Goal: Task Accomplishment & Management: Manage account settings

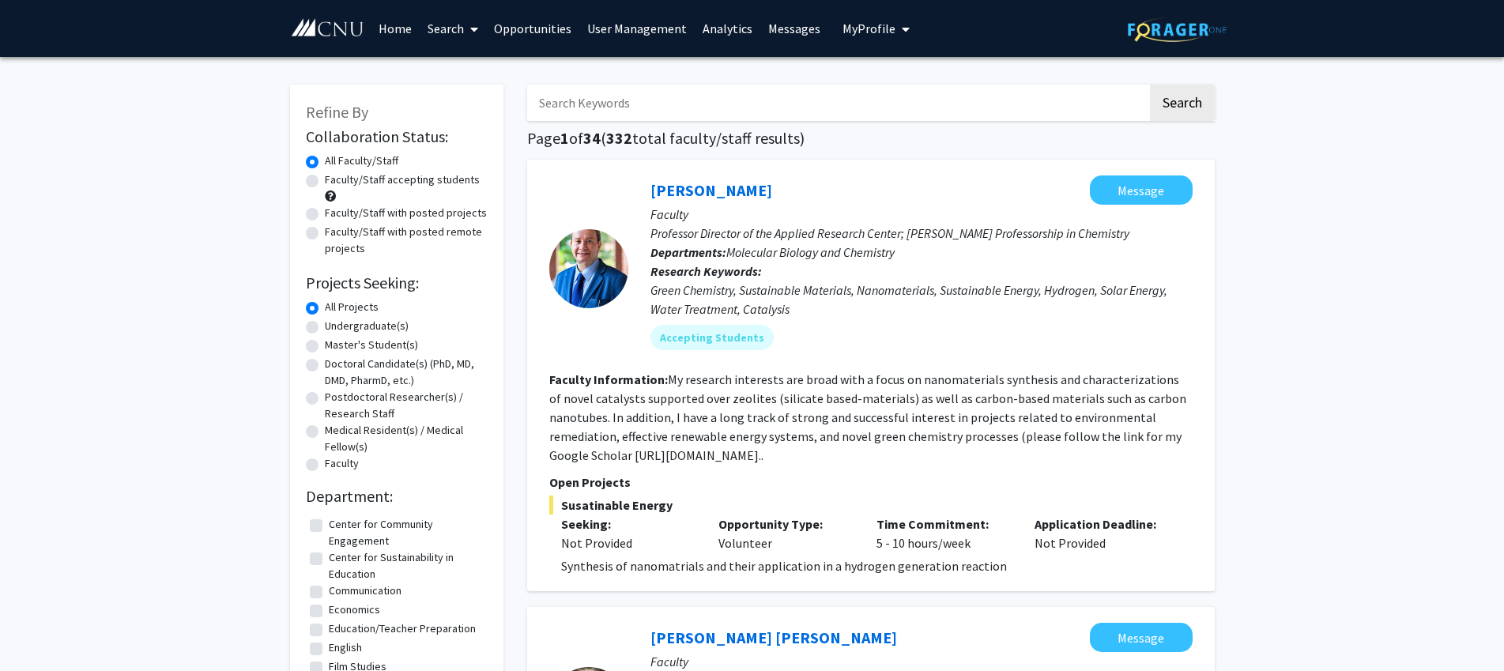
scroll to position [5, 0]
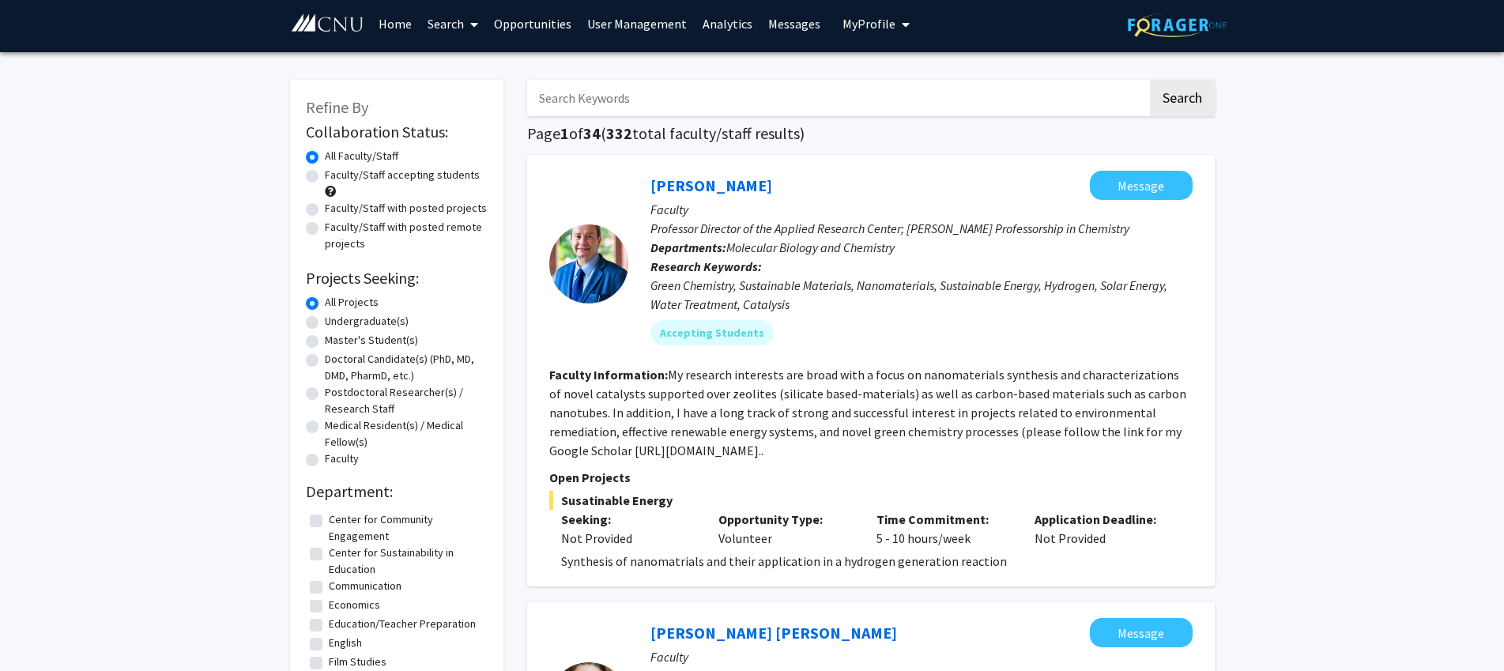
click at [639, 28] on link "User Management" at bounding box center [636, 23] width 115 height 55
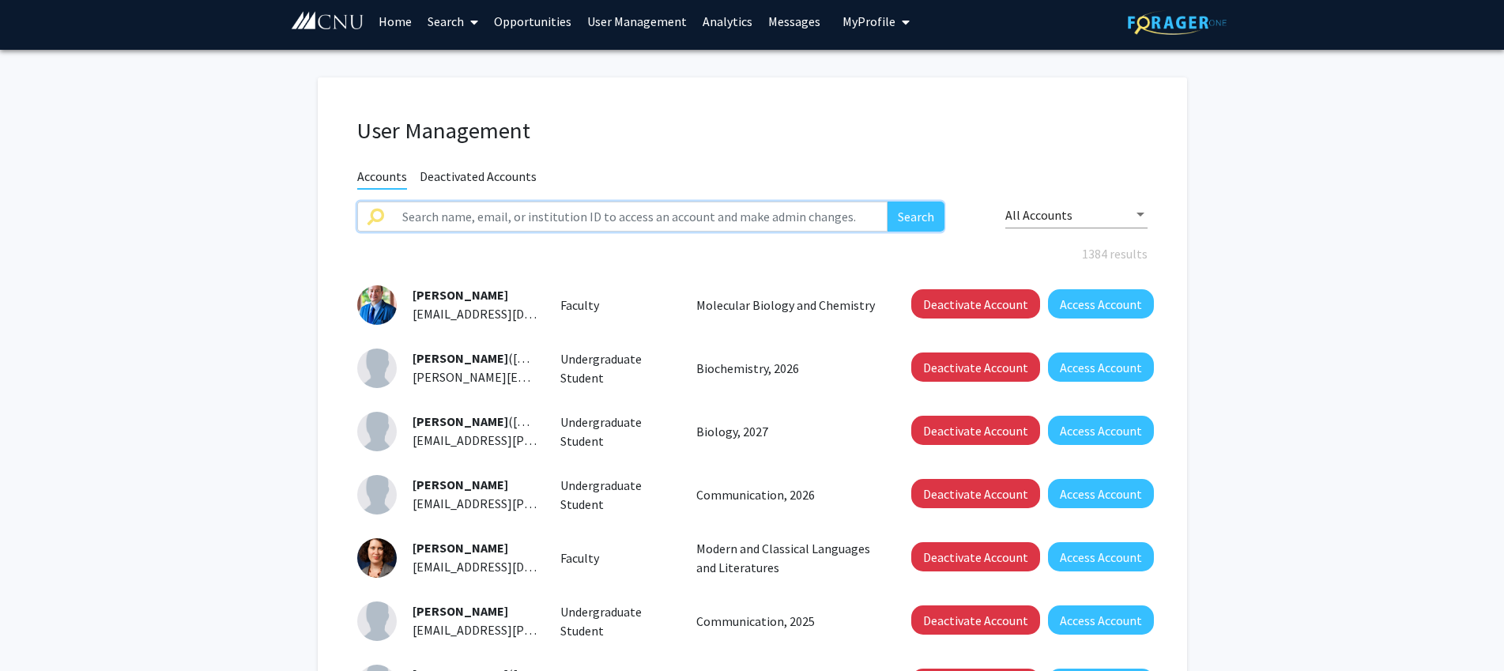
click at [487, 216] on input "text" at bounding box center [641, 217] width 496 height 30
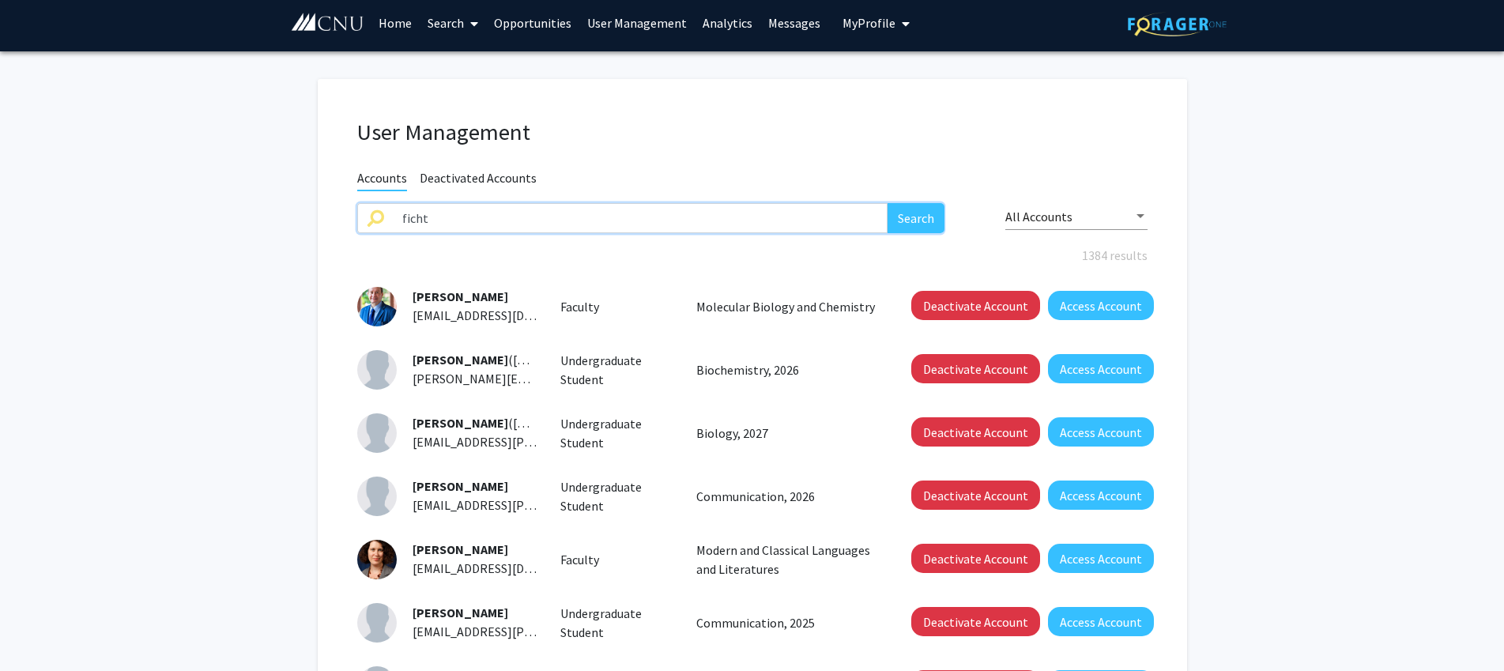
type input "ficht"
click at [888, 203] on button "Search" at bounding box center [916, 218] width 57 height 30
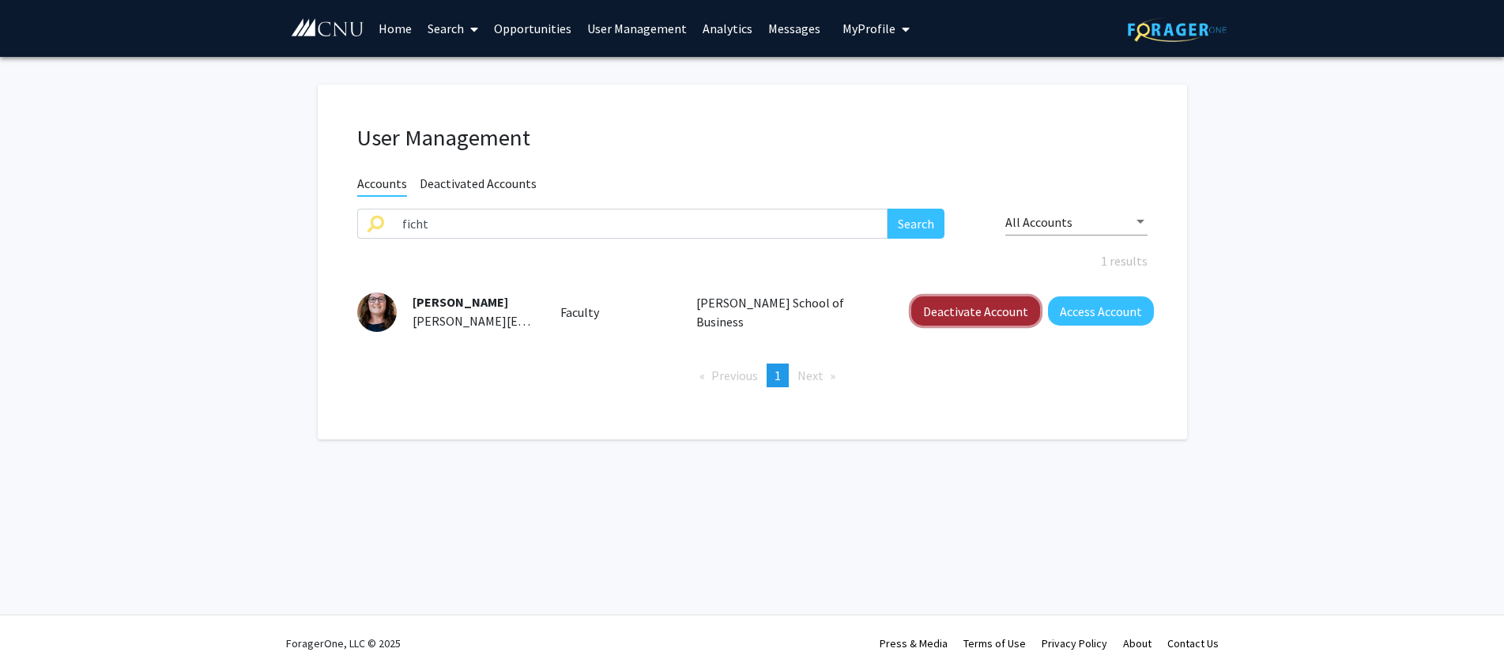
click at [1000, 311] on button "Deactivate Account" at bounding box center [975, 310] width 129 height 29
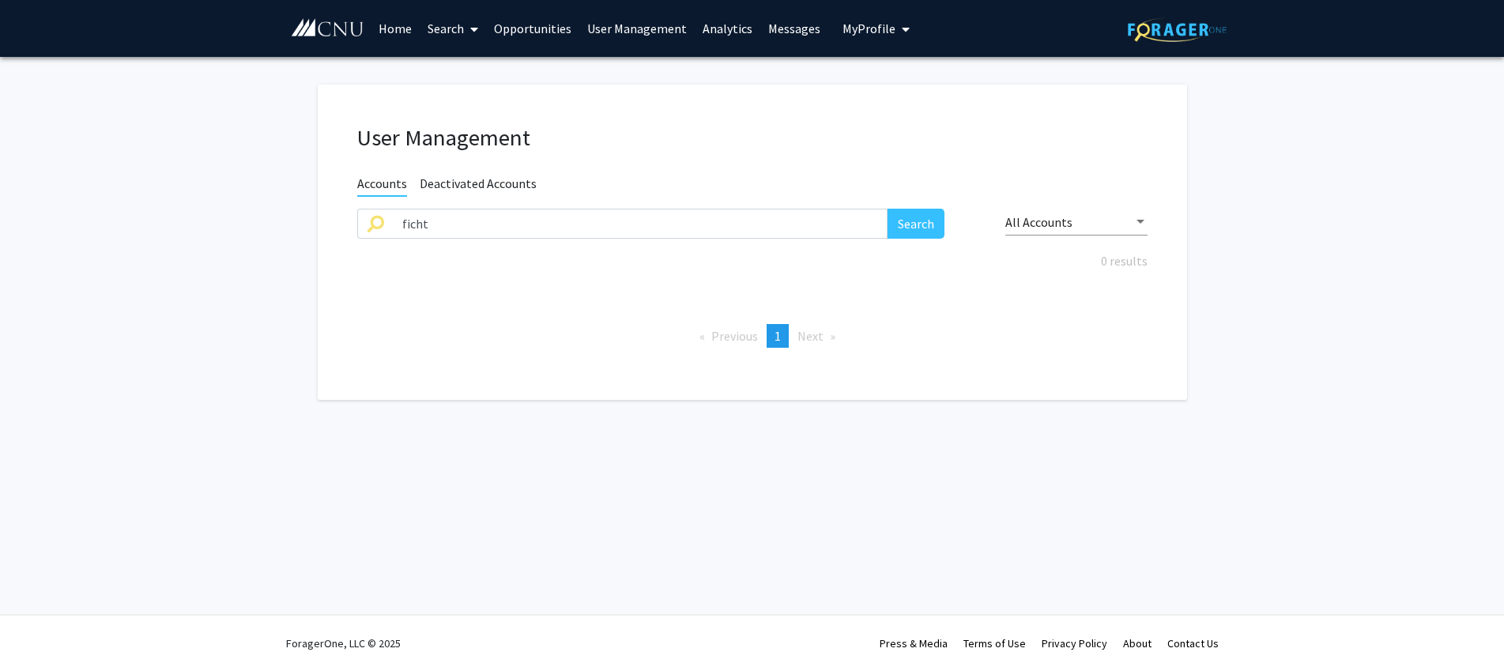
click at [406, 34] on link "Home" at bounding box center [395, 28] width 49 height 55
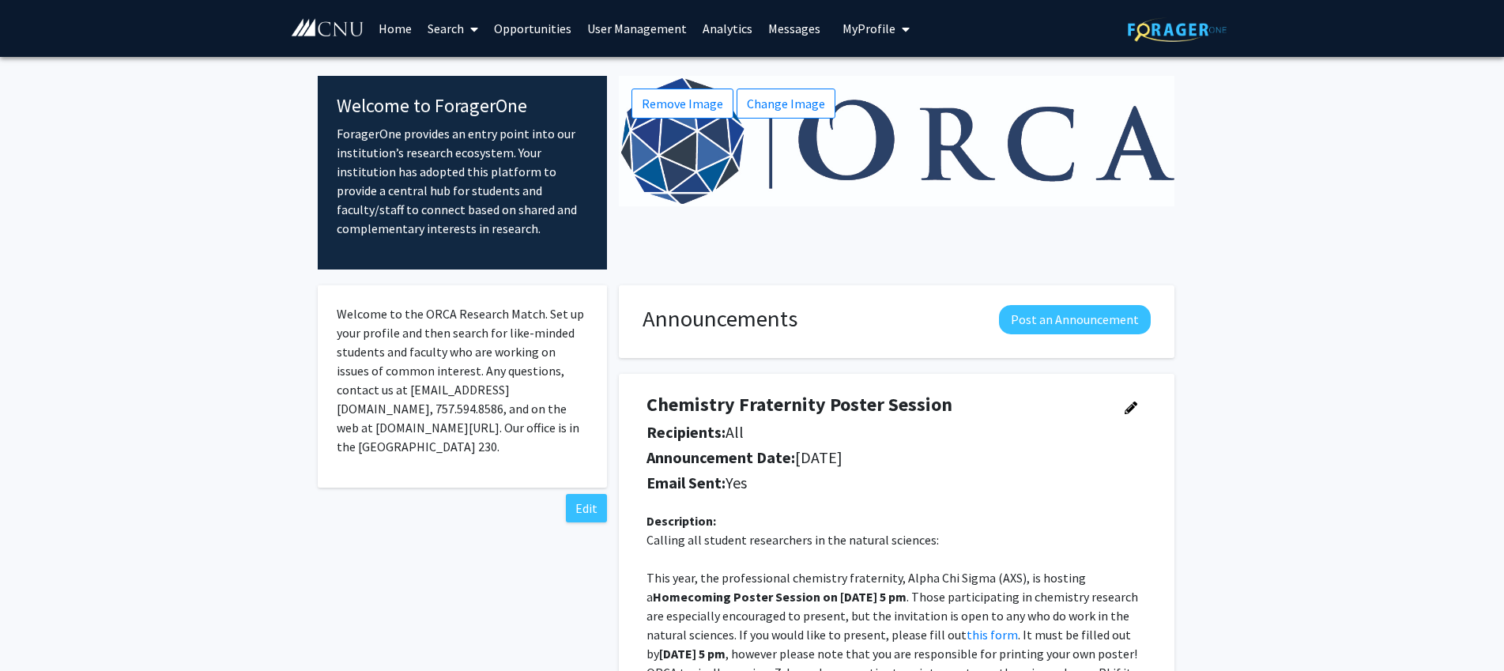
click at [617, 32] on link "User Management" at bounding box center [636, 28] width 115 height 55
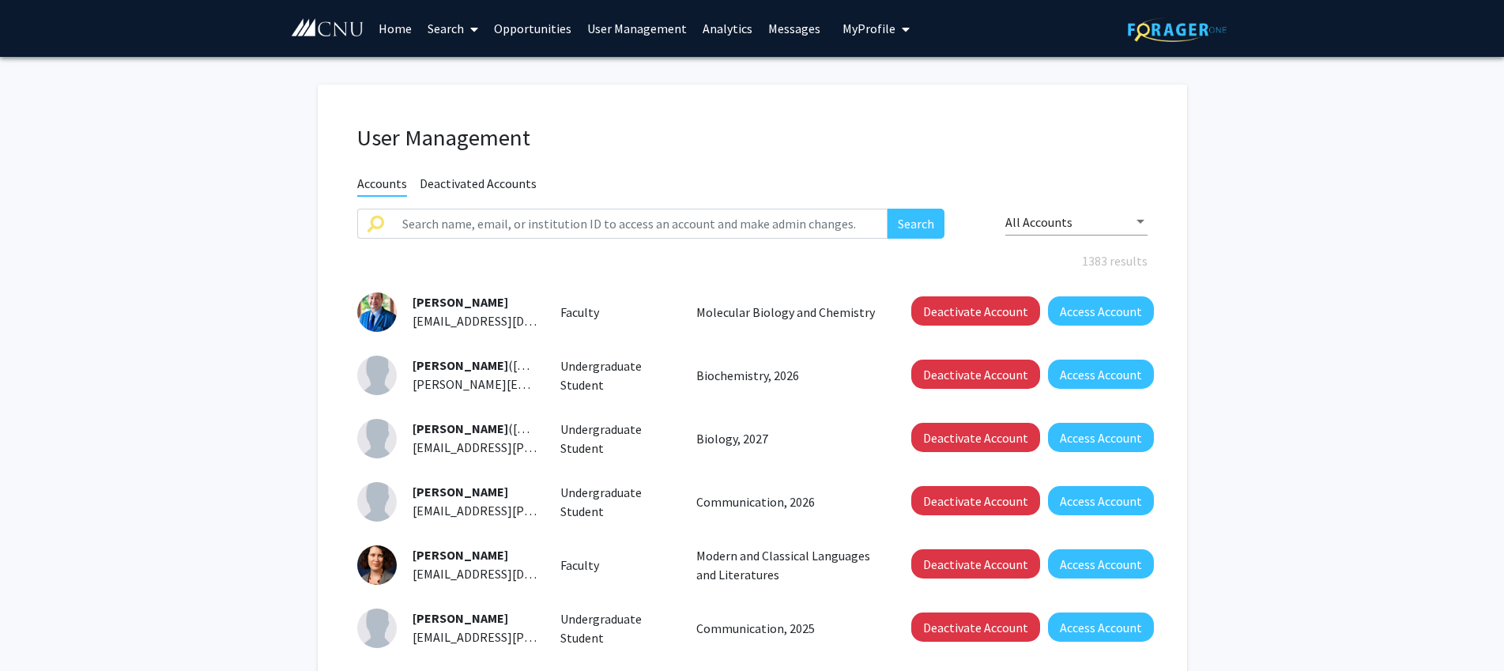
click at [455, 38] on link "Search" at bounding box center [453, 28] width 66 height 55
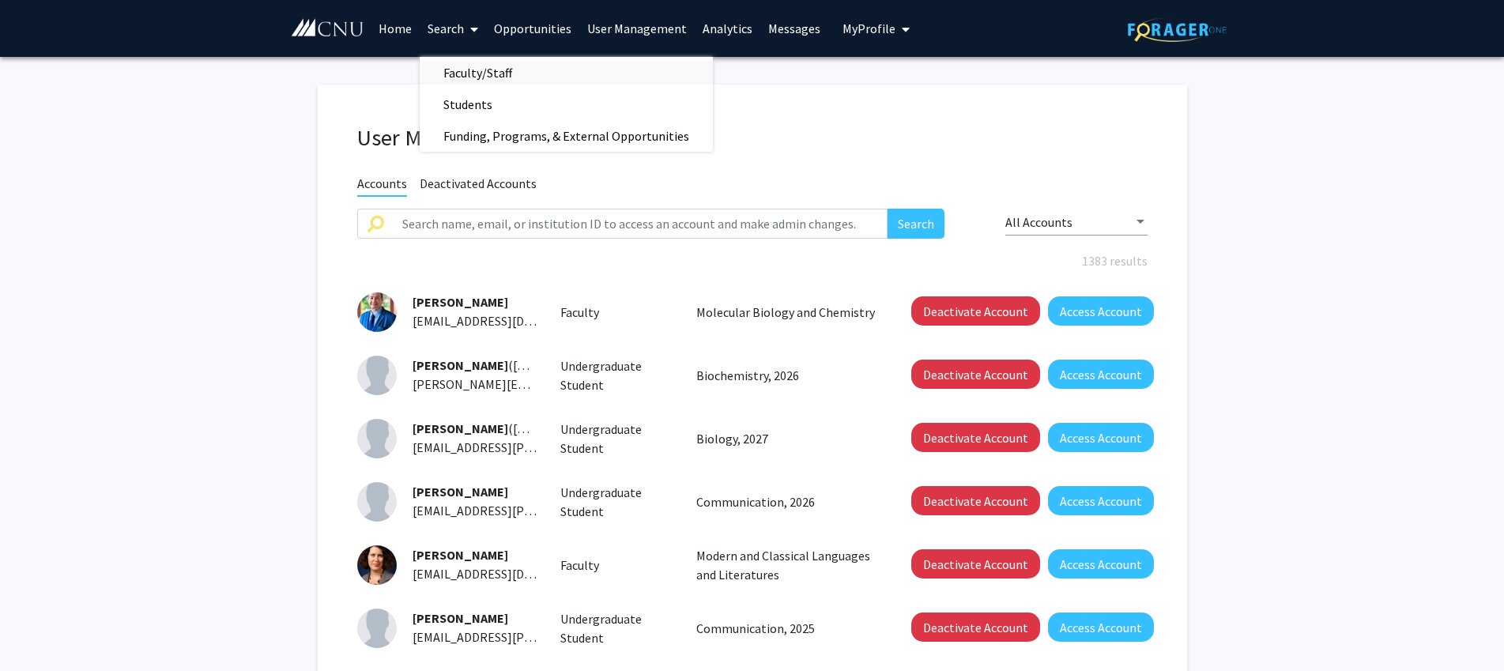
click at [477, 66] on span "Faculty/Staff" at bounding box center [478, 73] width 116 height 32
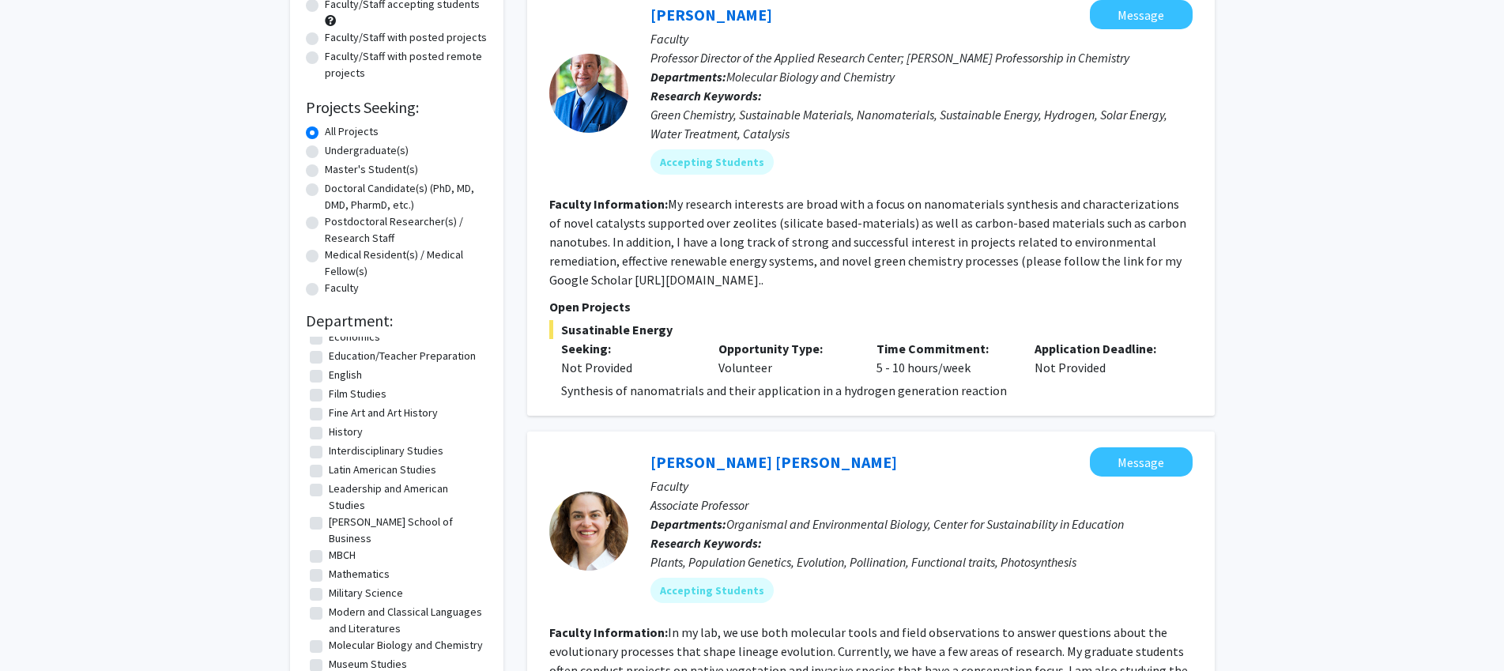
scroll to position [148, 0]
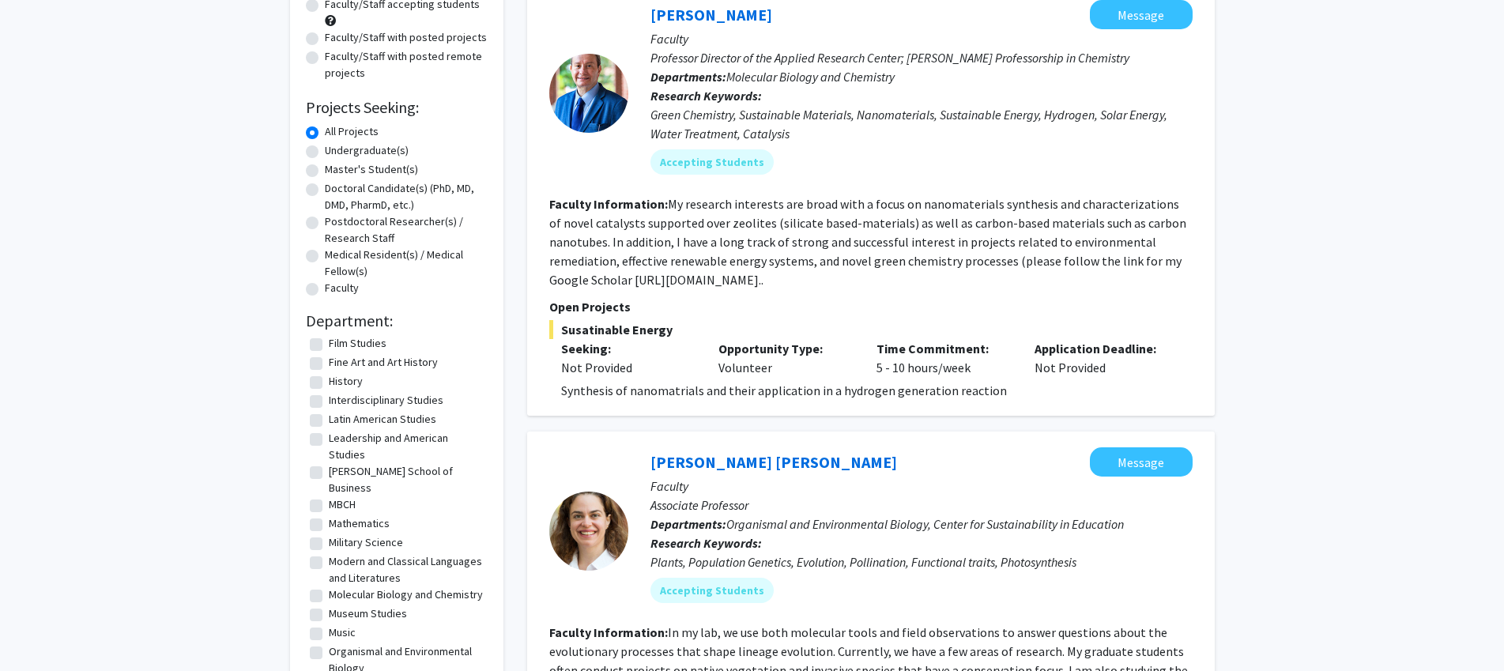
click at [372, 463] on label "[PERSON_NAME] School of Business" at bounding box center [406, 479] width 155 height 33
click at [339, 463] on input "[PERSON_NAME] School of Business" at bounding box center [334, 468] width 10 height 10
checkbox input "true"
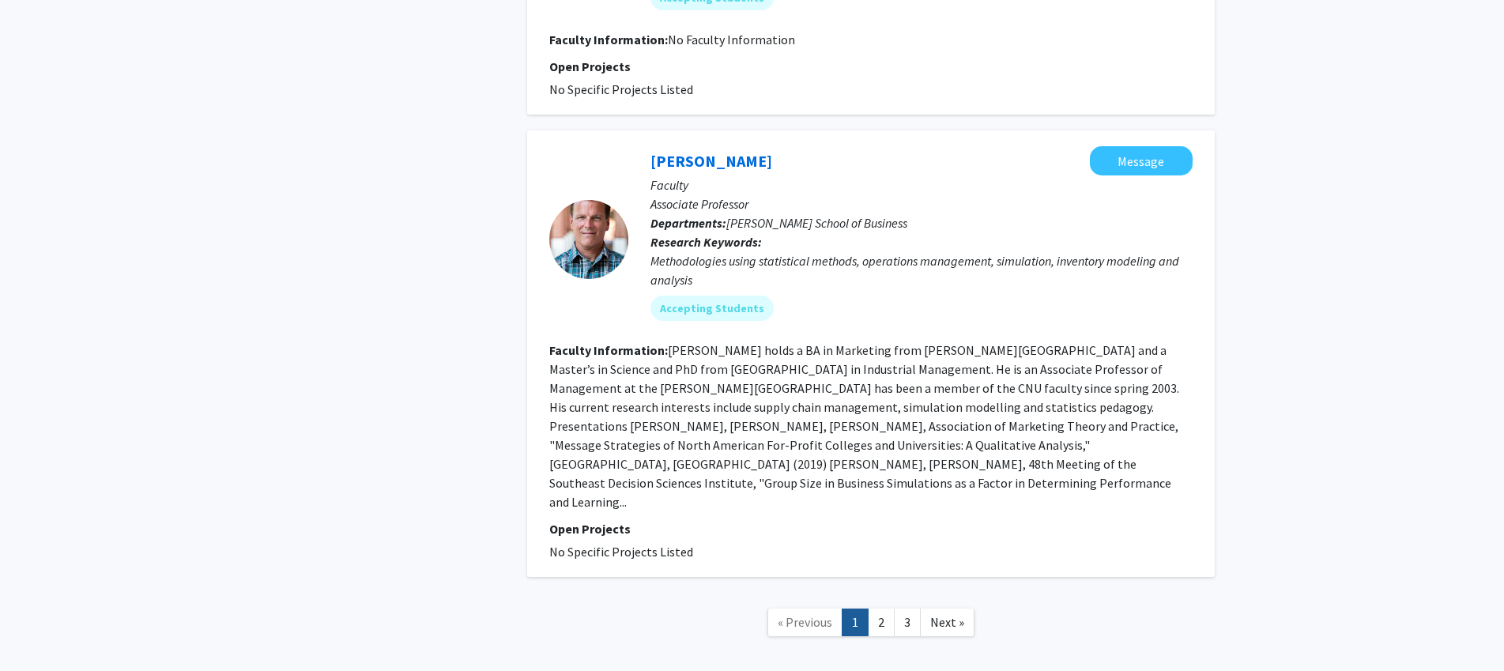
scroll to position [3214, 0]
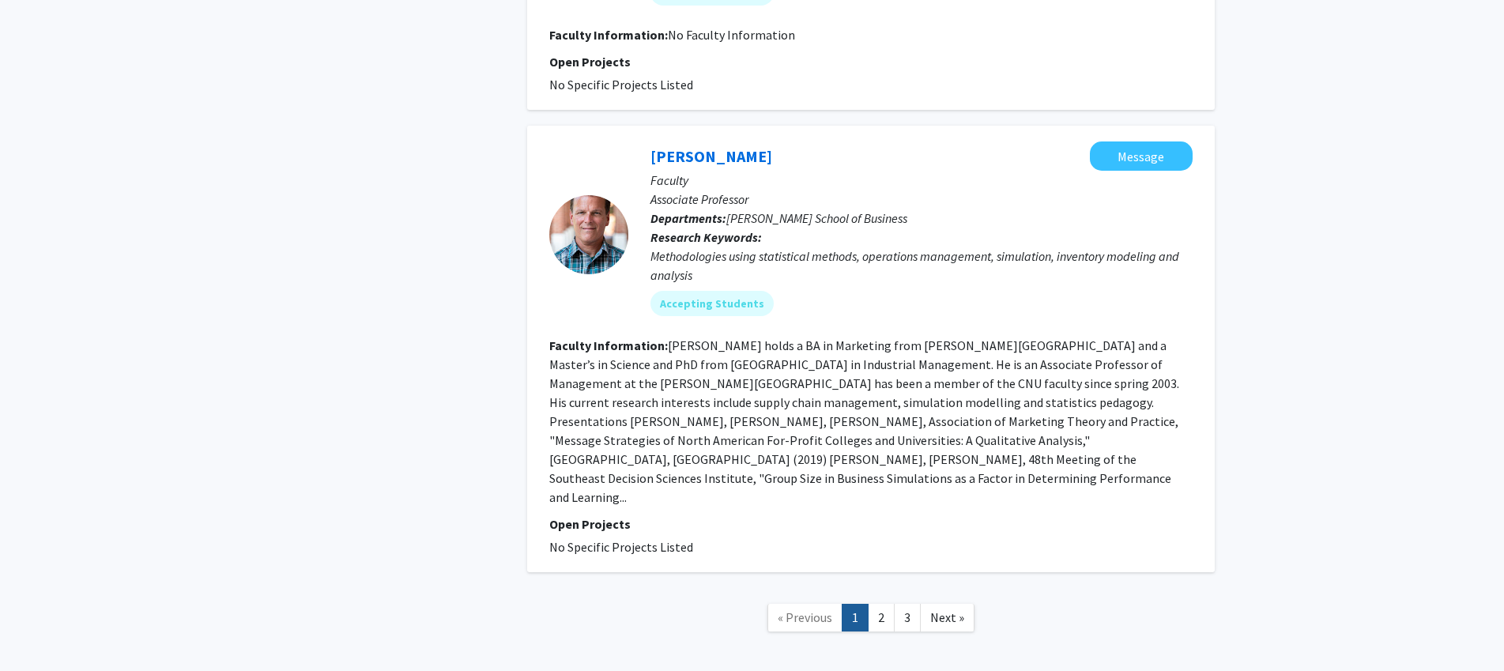
click at [886, 604] on link "2" at bounding box center [881, 618] width 27 height 28
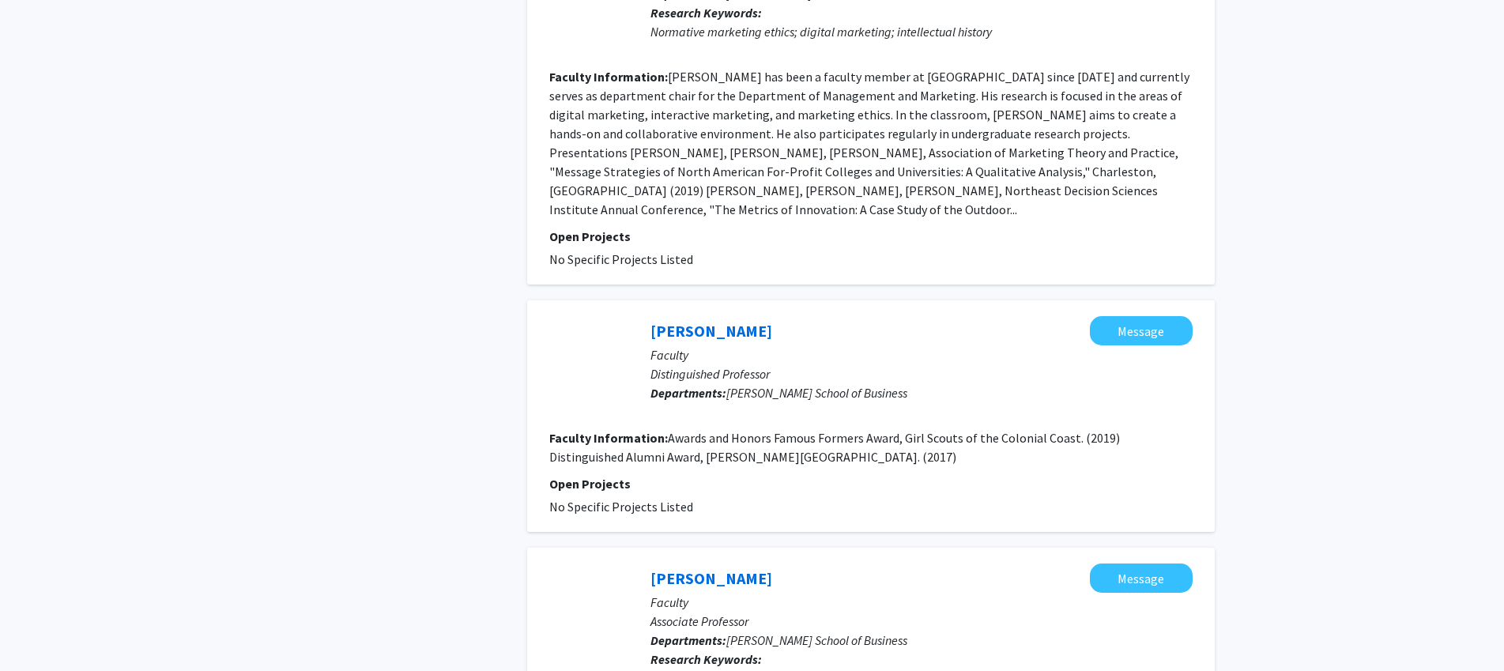
scroll to position [1202, 0]
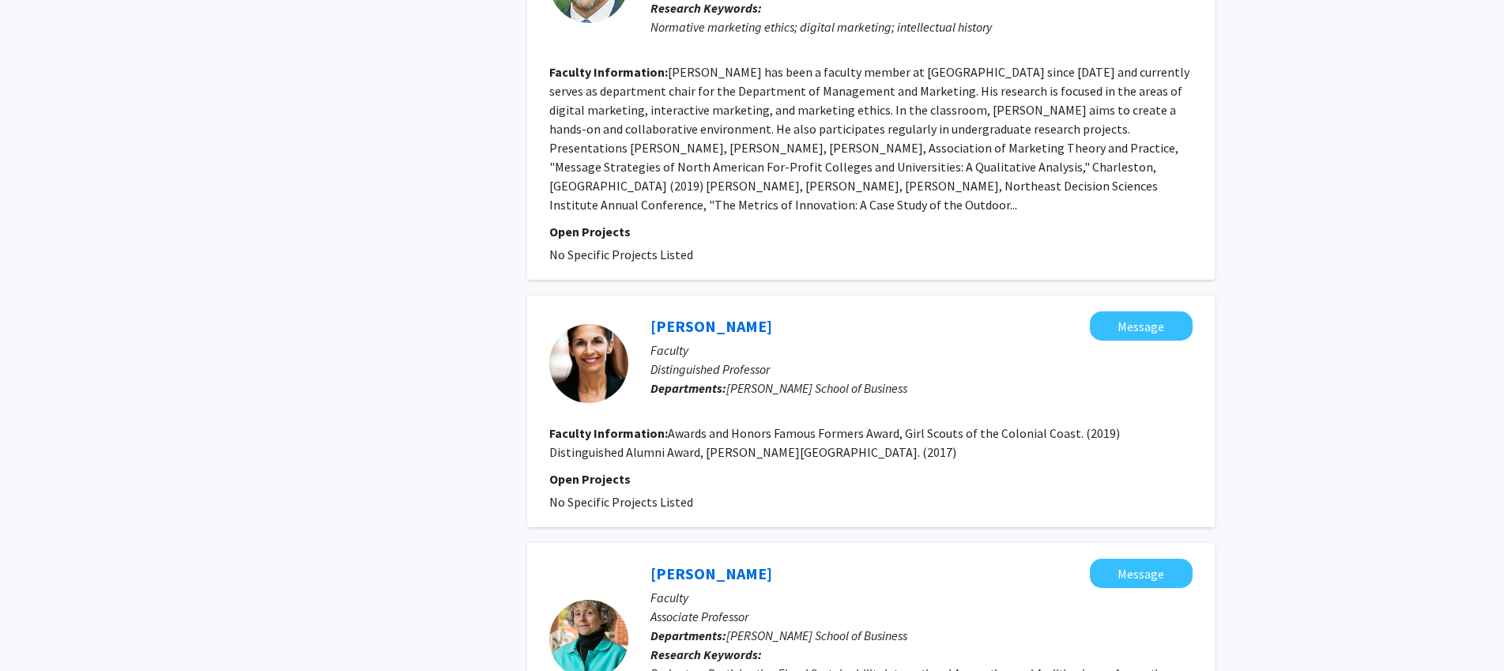
click at [704, 316] on link "Lisa Spiller" at bounding box center [712, 326] width 122 height 20
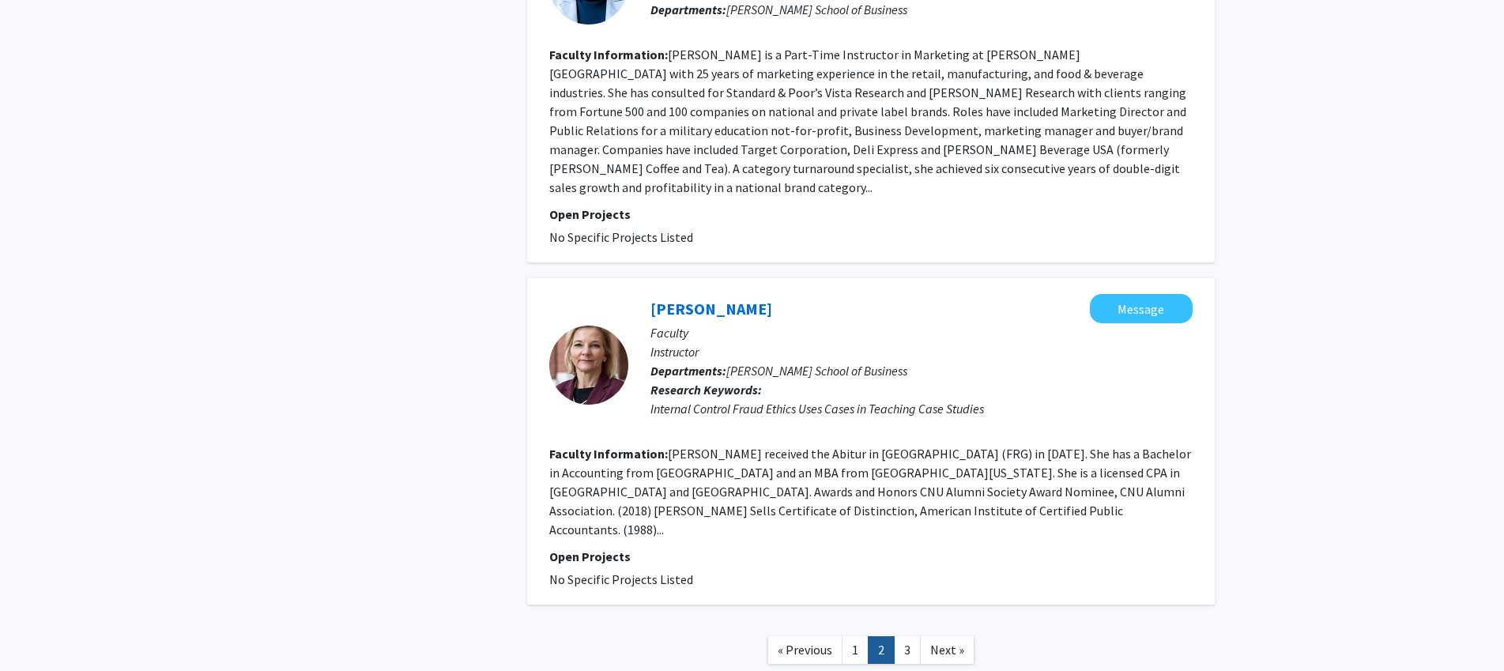
scroll to position [2982, 0]
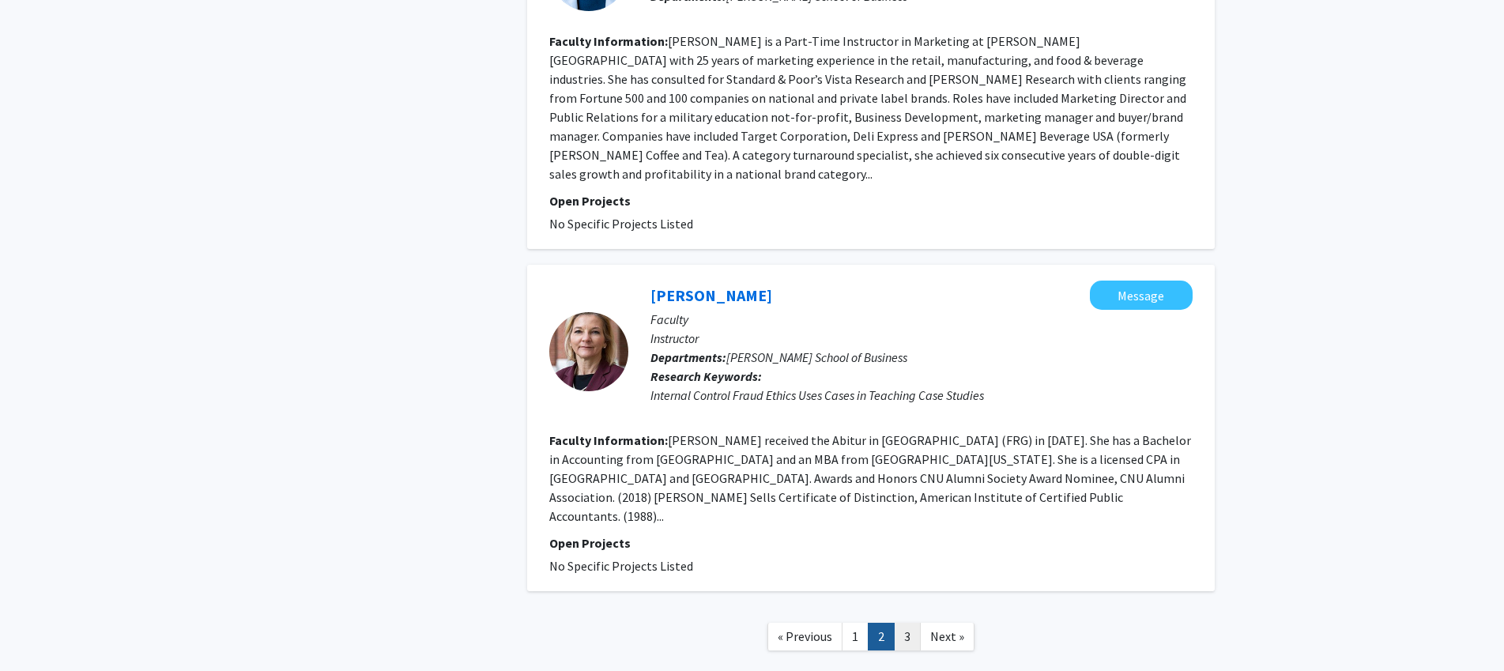
click at [905, 623] on link "3" at bounding box center [907, 637] width 27 height 28
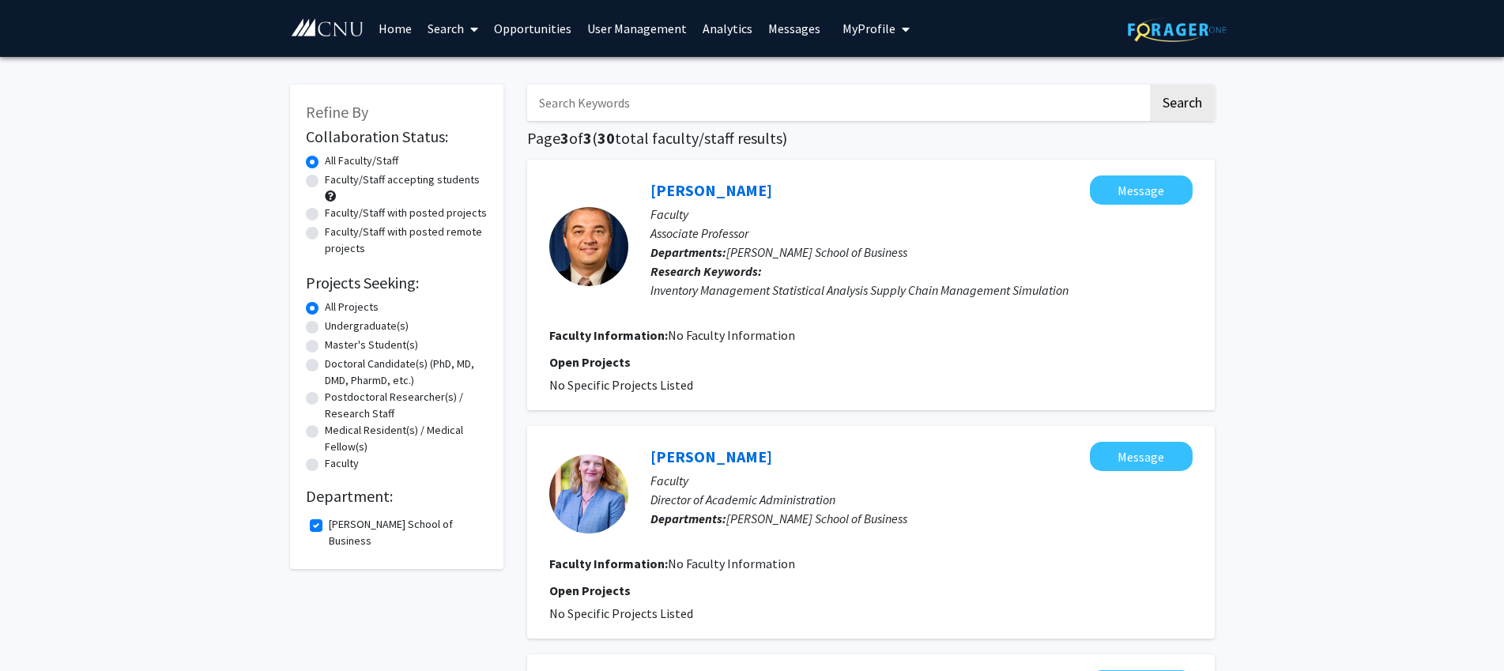
click at [641, 35] on link "User Management" at bounding box center [636, 28] width 115 height 55
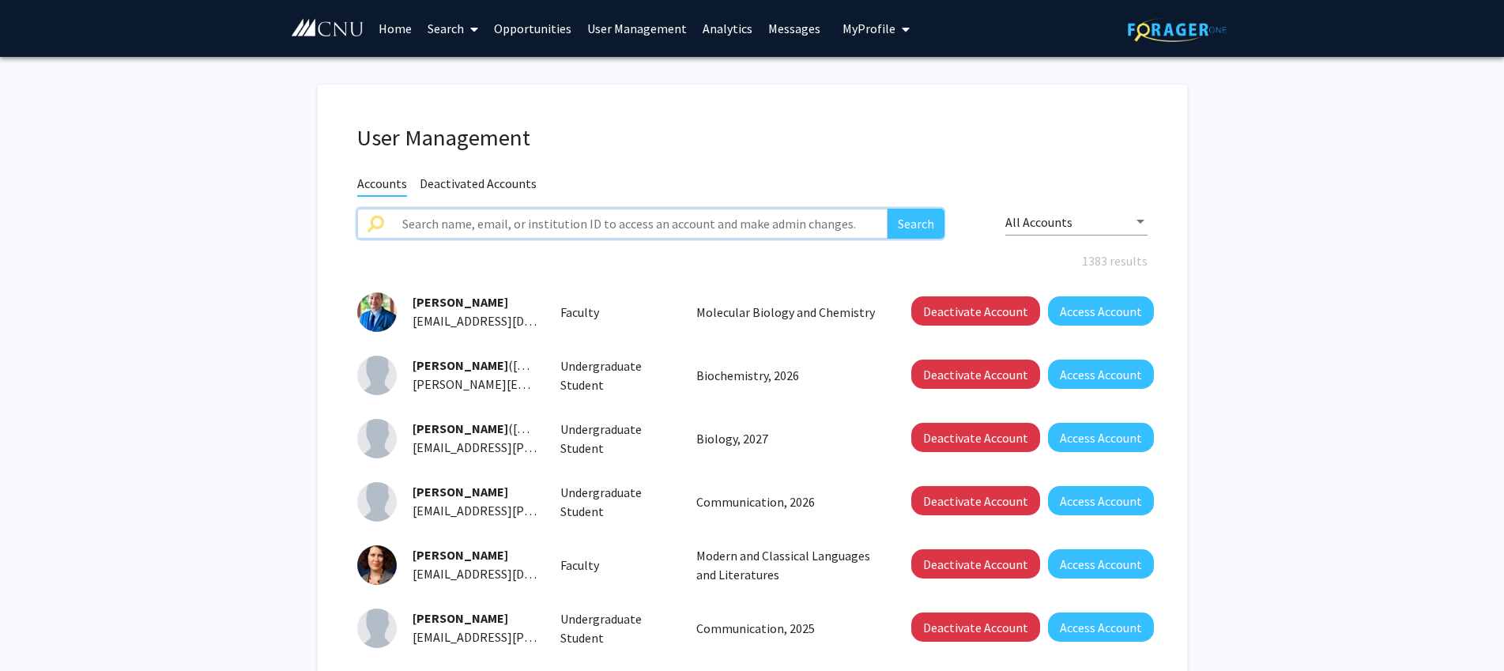
click at [464, 222] on input "text" at bounding box center [641, 224] width 496 height 30
click at [888, 209] on button "Search" at bounding box center [916, 224] width 57 height 30
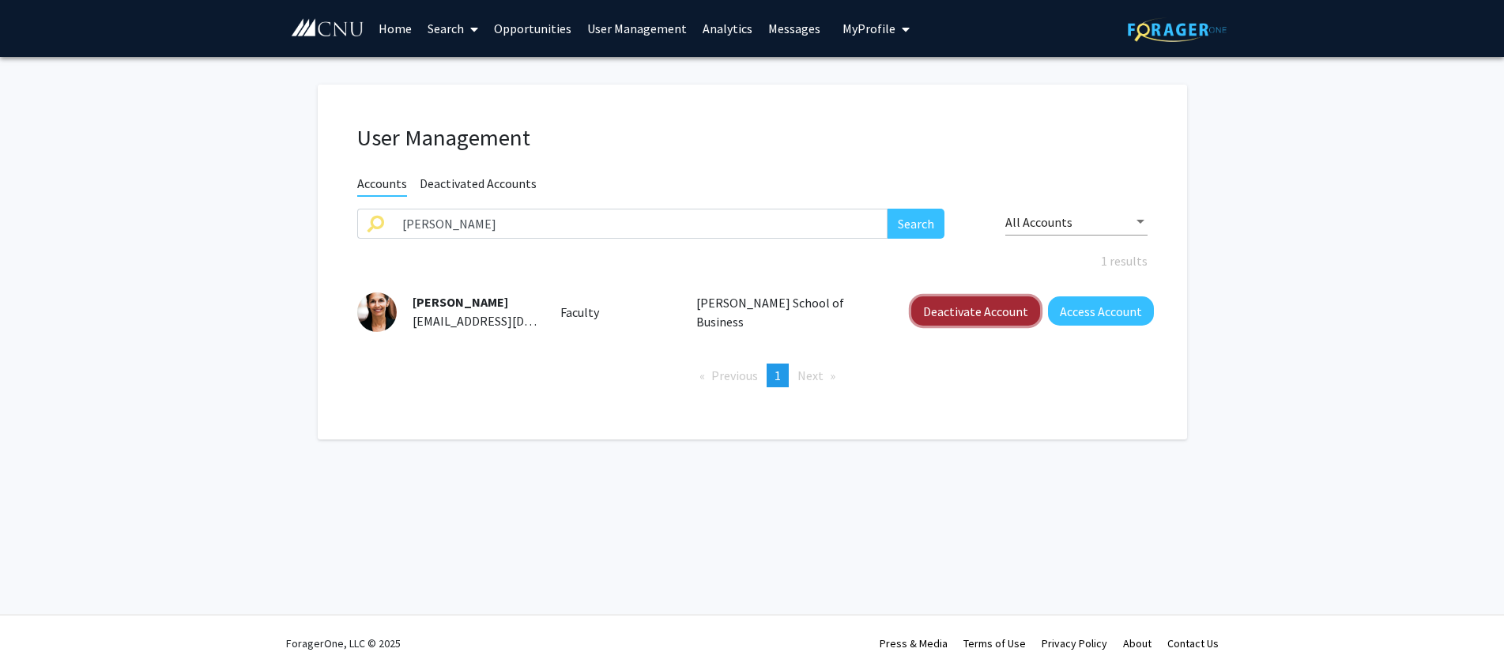
click at [969, 316] on button "Deactivate Account" at bounding box center [975, 310] width 129 height 29
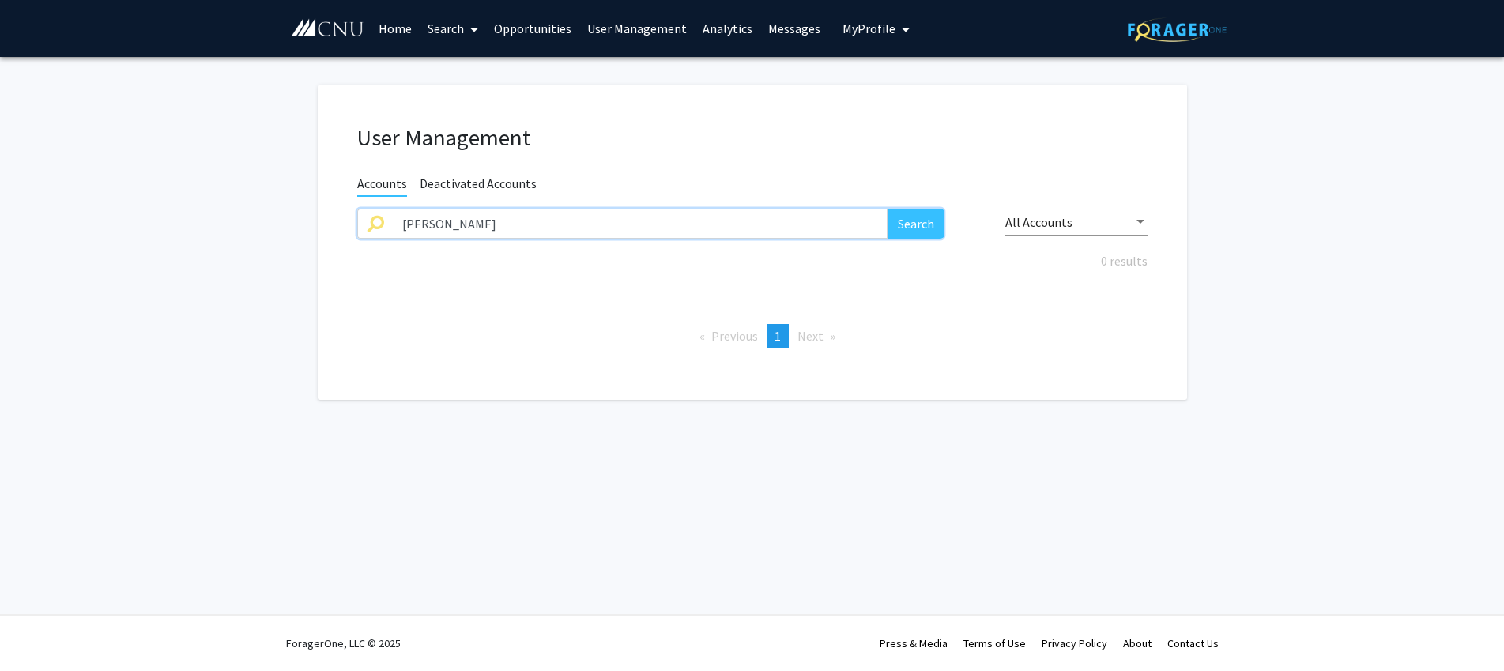
drag, startPoint x: 484, startPoint y: 233, endPoint x: 449, endPoint y: 228, distance: 35.2
click at [449, 228] on input "spiller" at bounding box center [641, 224] width 496 height 30
drag, startPoint x: 451, startPoint y: 227, endPoint x: 289, endPoint y: 213, distance: 163.5
click at [393, 213] on input "spiller" at bounding box center [641, 224] width 496 height 30
click at [888, 209] on button "Search" at bounding box center [916, 224] width 57 height 30
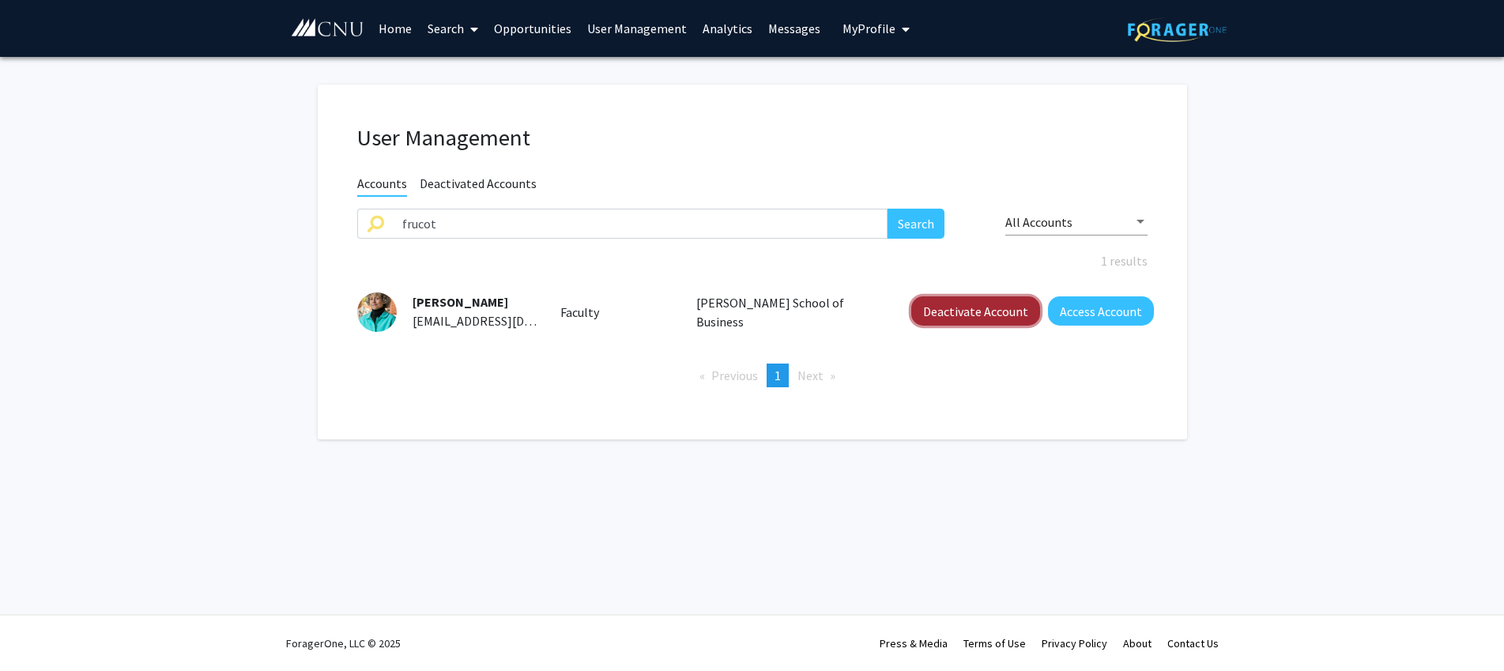
click at [943, 309] on button "Deactivate Account" at bounding box center [975, 310] width 129 height 29
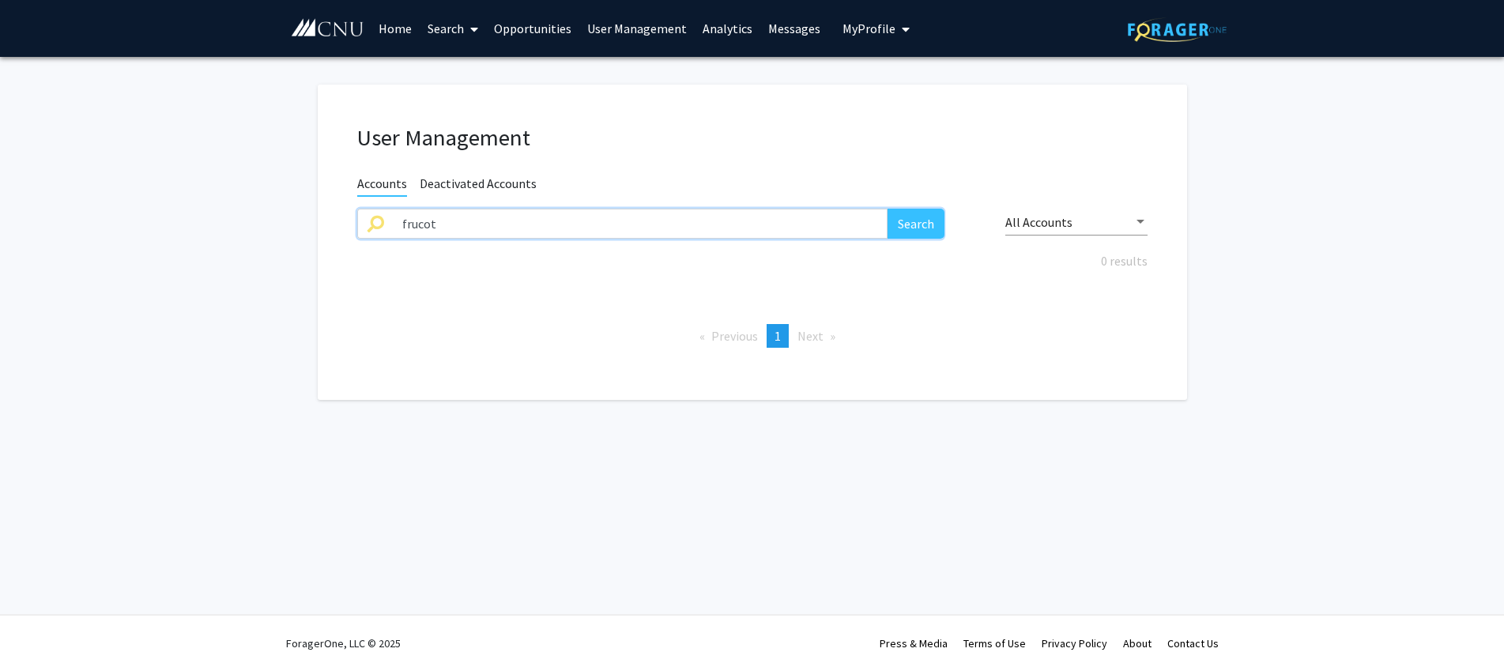
drag, startPoint x: 447, startPoint y: 229, endPoint x: 238, endPoint y: 218, distance: 209.0
click at [393, 218] on input "frucot" at bounding box center [641, 224] width 496 height 30
type input "spranger"
click at [888, 209] on button "Search" at bounding box center [916, 224] width 57 height 30
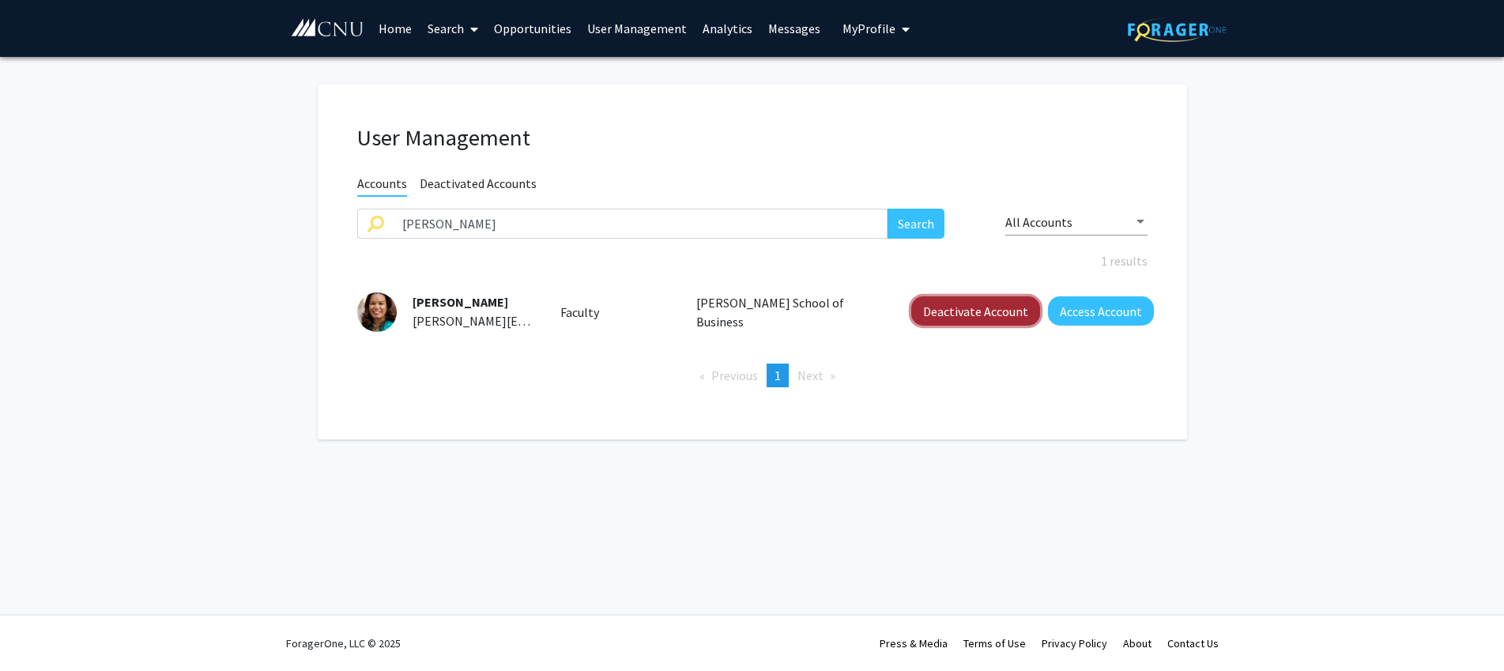
drag, startPoint x: 949, startPoint y: 309, endPoint x: 878, endPoint y: 299, distance: 71.1
click at [949, 309] on button "Deactivate Account" at bounding box center [975, 310] width 129 height 29
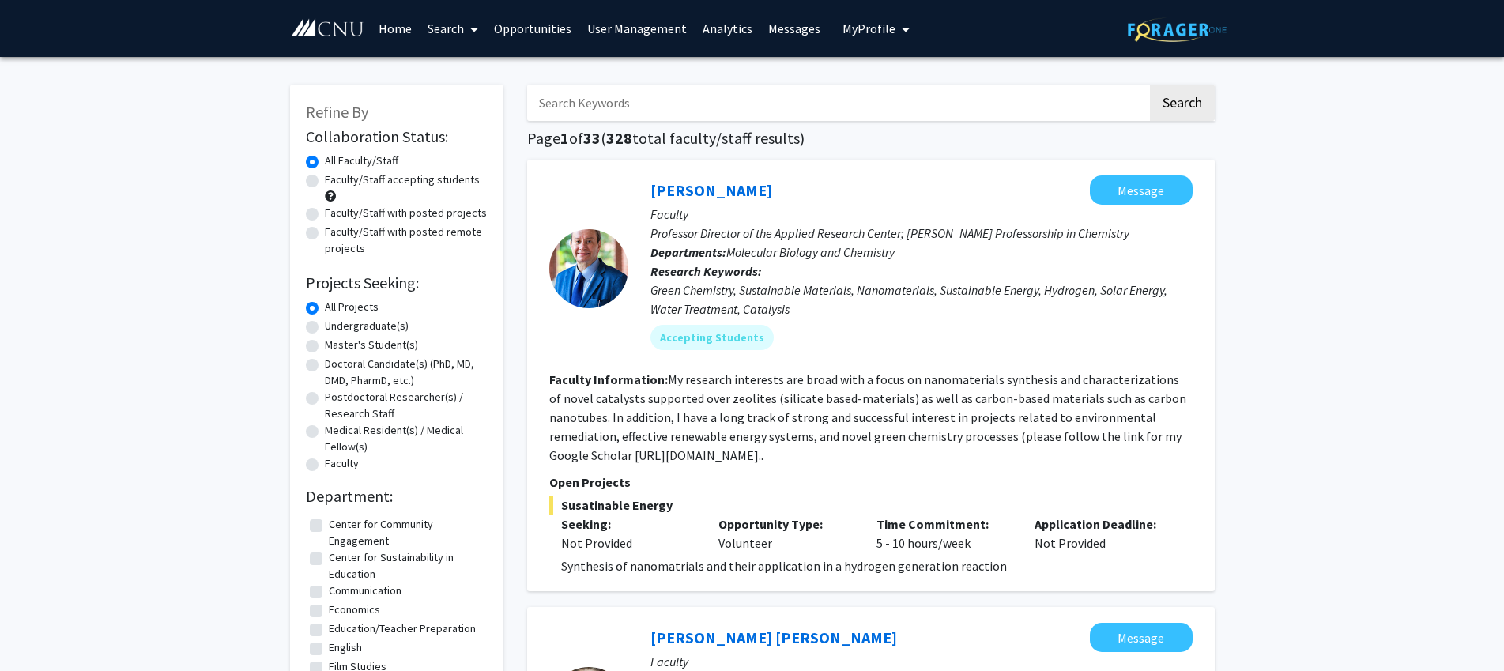
click at [622, 19] on link "User Management" at bounding box center [636, 28] width 115 height 55
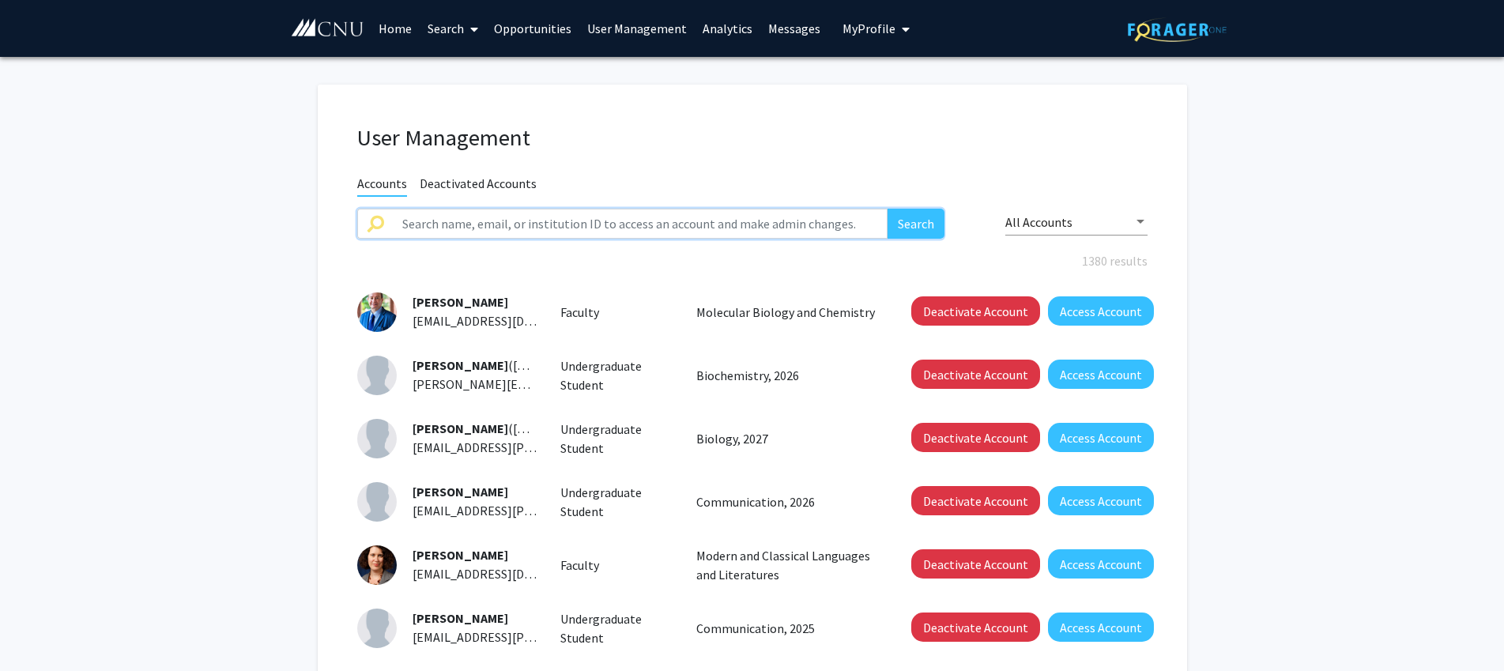
click at [455, 222] on input "text" at bounding box center [641, 224] width 496 height 30
click at [888, 209] on button "Search" at bounding box center [916, 224] width 57 height 30
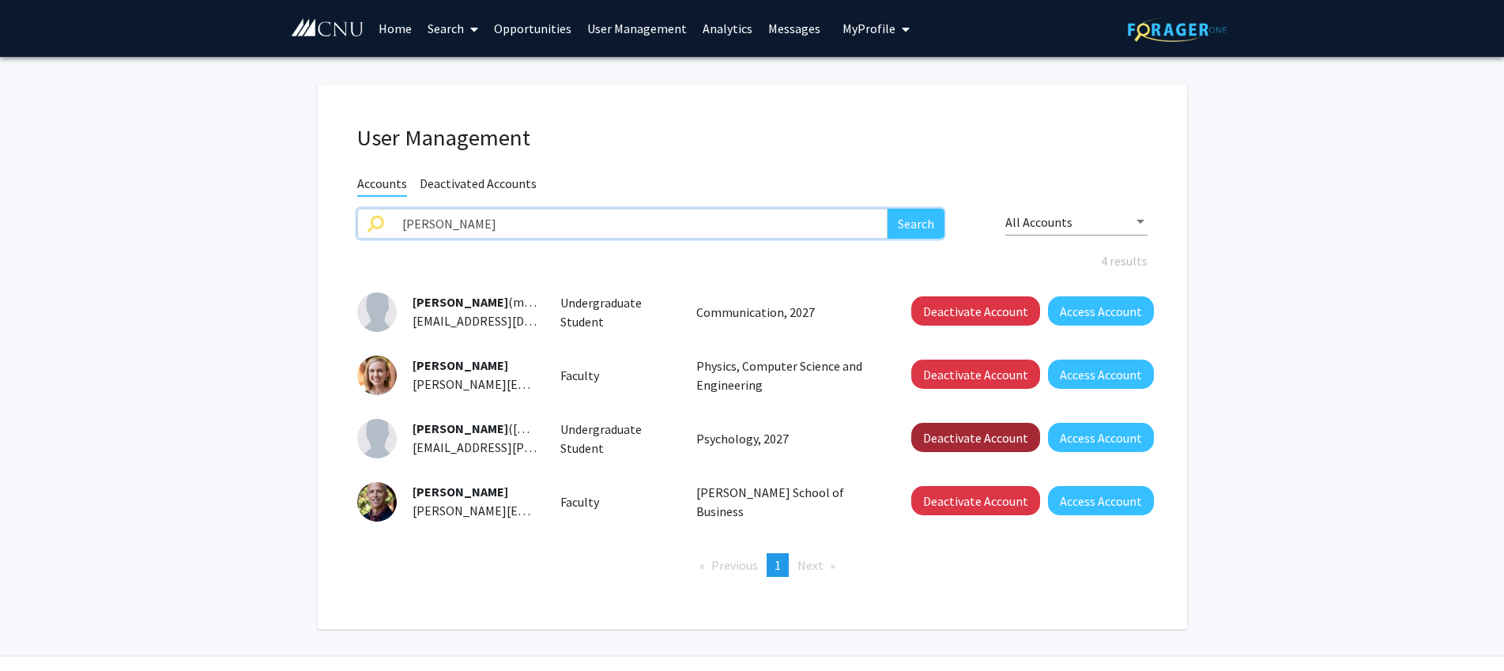
scroll to position [1, 0]
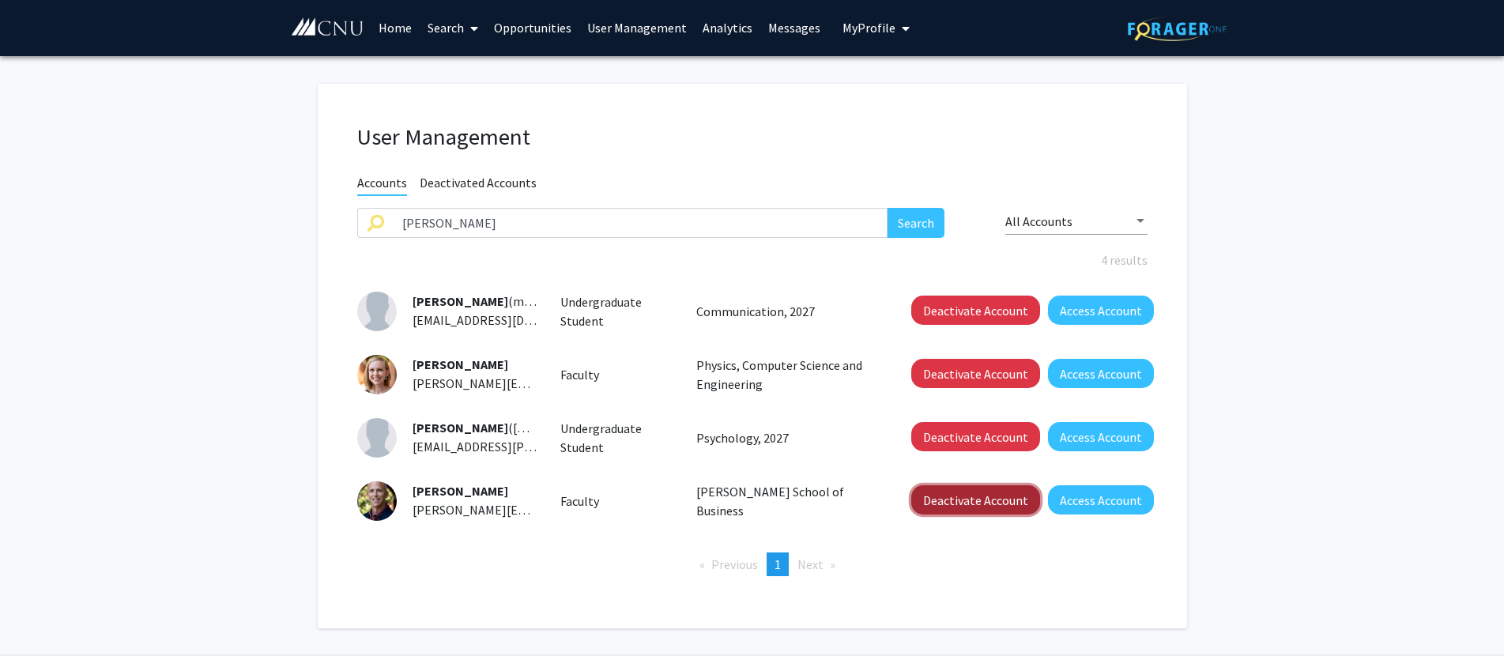
click at [958, 491] on button "Deactivate Account" at bounding box center [975, 499] width 129 height 29
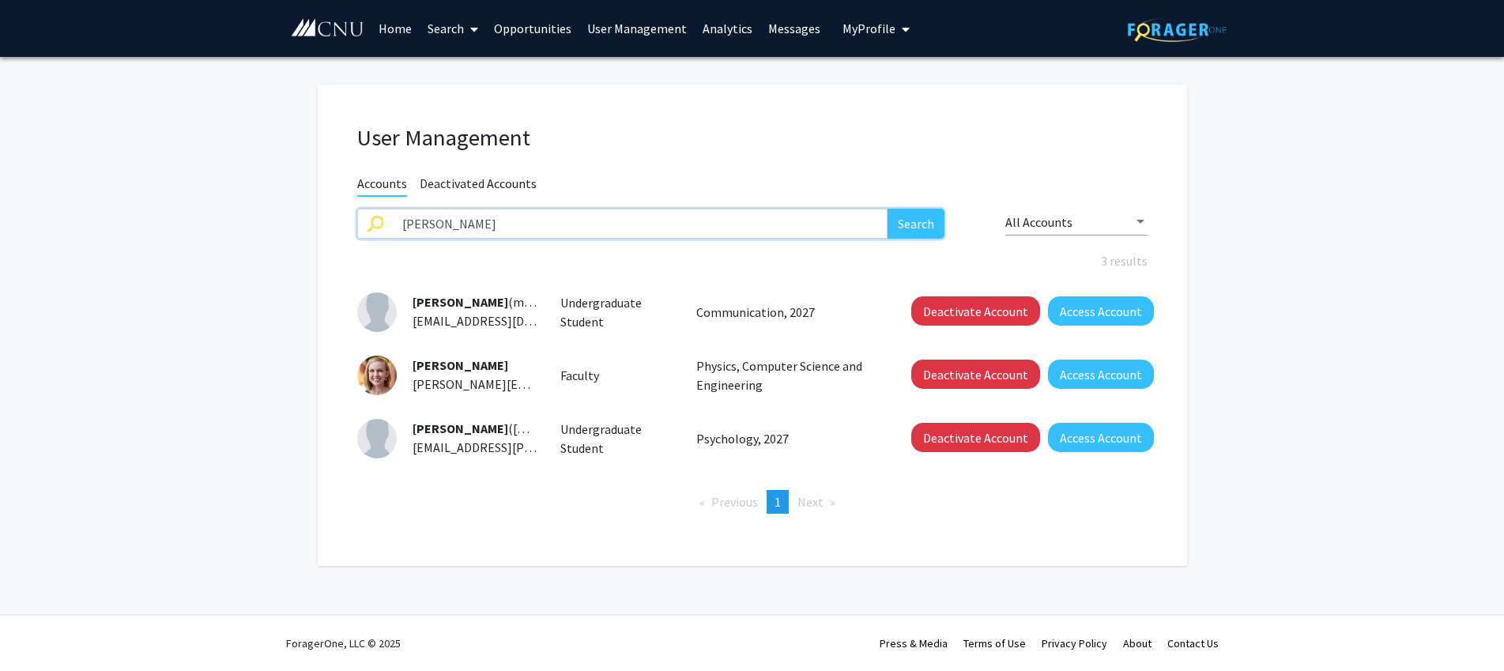
click at [494, 224] on input "[PERSON_NAME]" at bounding box center [641, 224] width 496 height 30
drag, startPoint x: 474, startPoint y: 225, endPoint x: 313, endPoint y: 222, distance: 161.3
click at [393, 222] on input "[PERSON_NAME]" at bounding box center [641, 224] width 496 height 30
click at [888, 209] on button "Search" at bounding box center [916, 224] width 57 height 30
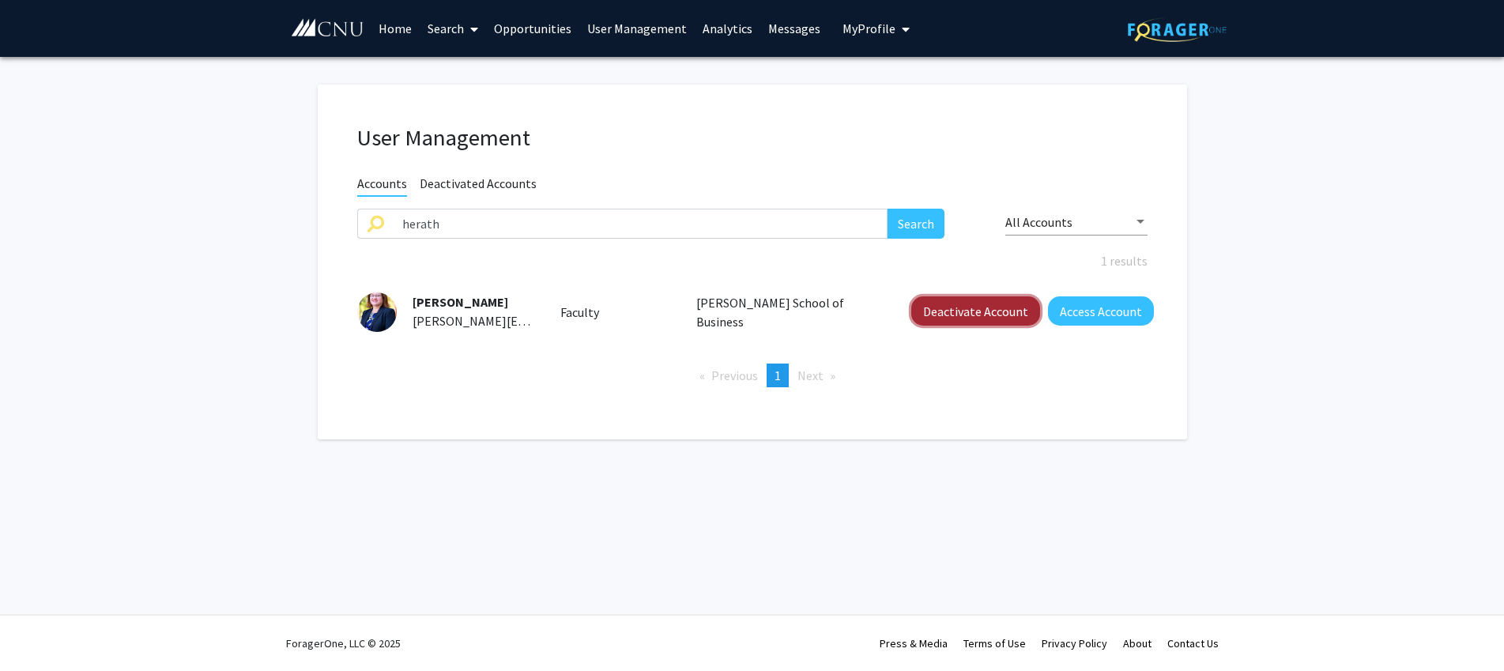
click at [979, 316] on button "Deactivate Account" at bounding box center [975, 310] width 129 height 29
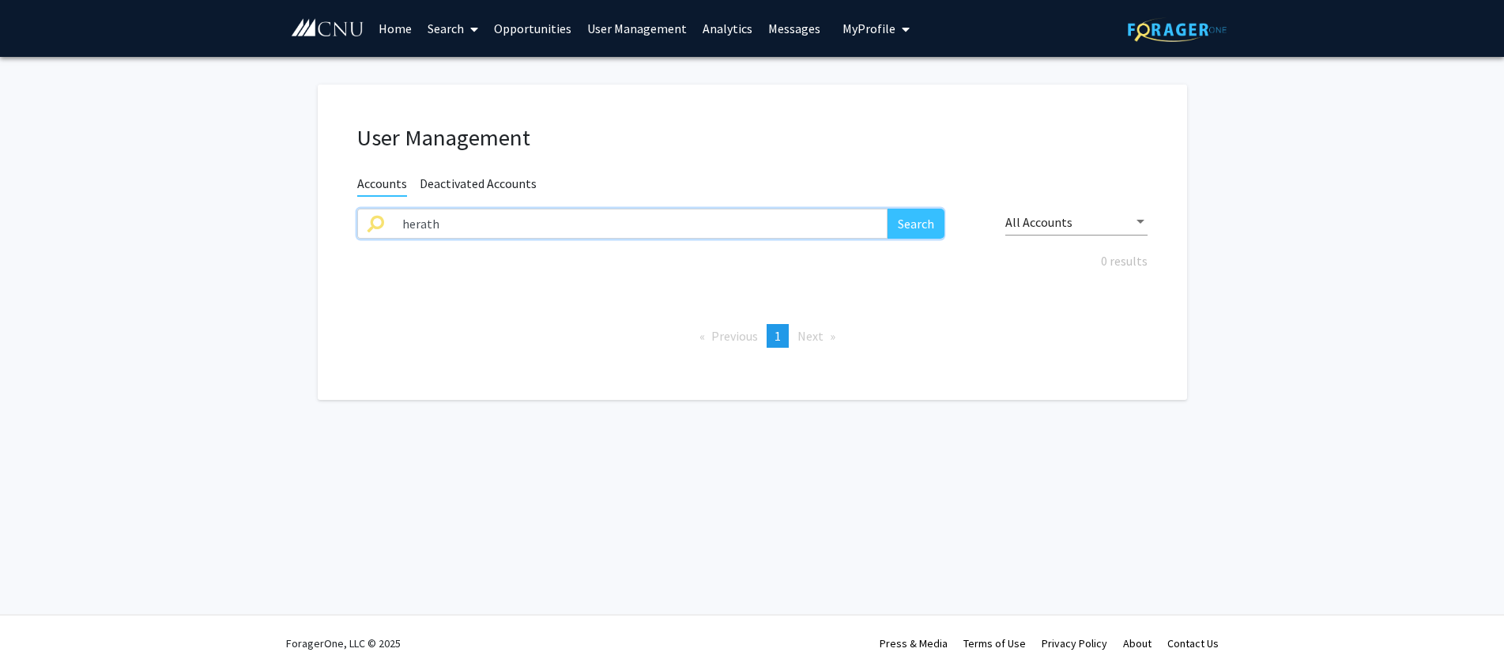
drag, startPoint x: 470, startPoint y: 222, endPoint x: 372, endPoint y: 218, distance: 98.1
click at [393, 218] on input "herath" at bounding box center [641, 224] width 496 height 30
click at [888, 209] on button "Search" at bounding box center [916, 224] width 57 height 30
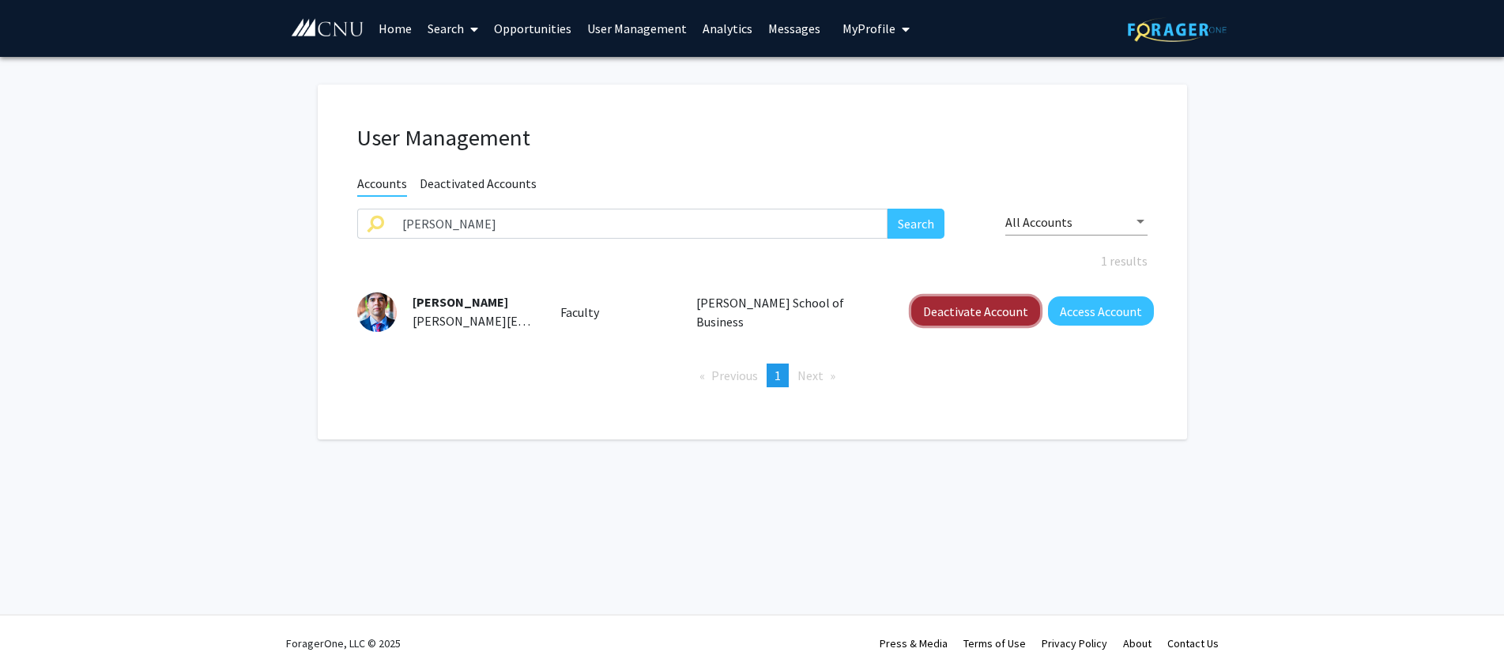
click at [941, 315] on button "Deactivate Account" at bounding box center [975, 310] width 129 height 29
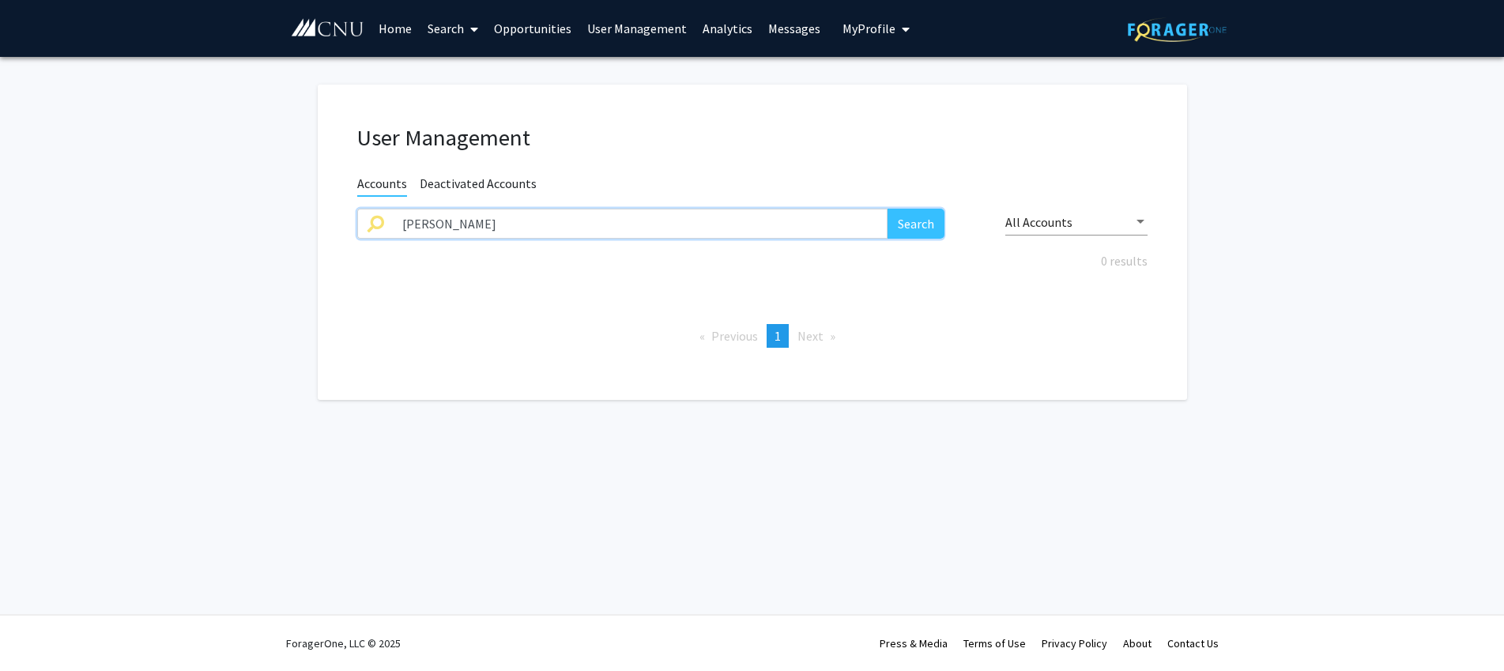
drag, startPoint x: 486, startPoint y: 229, endPoint x: 290, endPoint y: 214, distance: 196.6
click at [393, 214] on input "[PERSON_NAME]" at bounding box center [641, 224] width 496 height 30
click at [888, 209] on button "Search" at bounding box center [916, 224] width 57 height 30
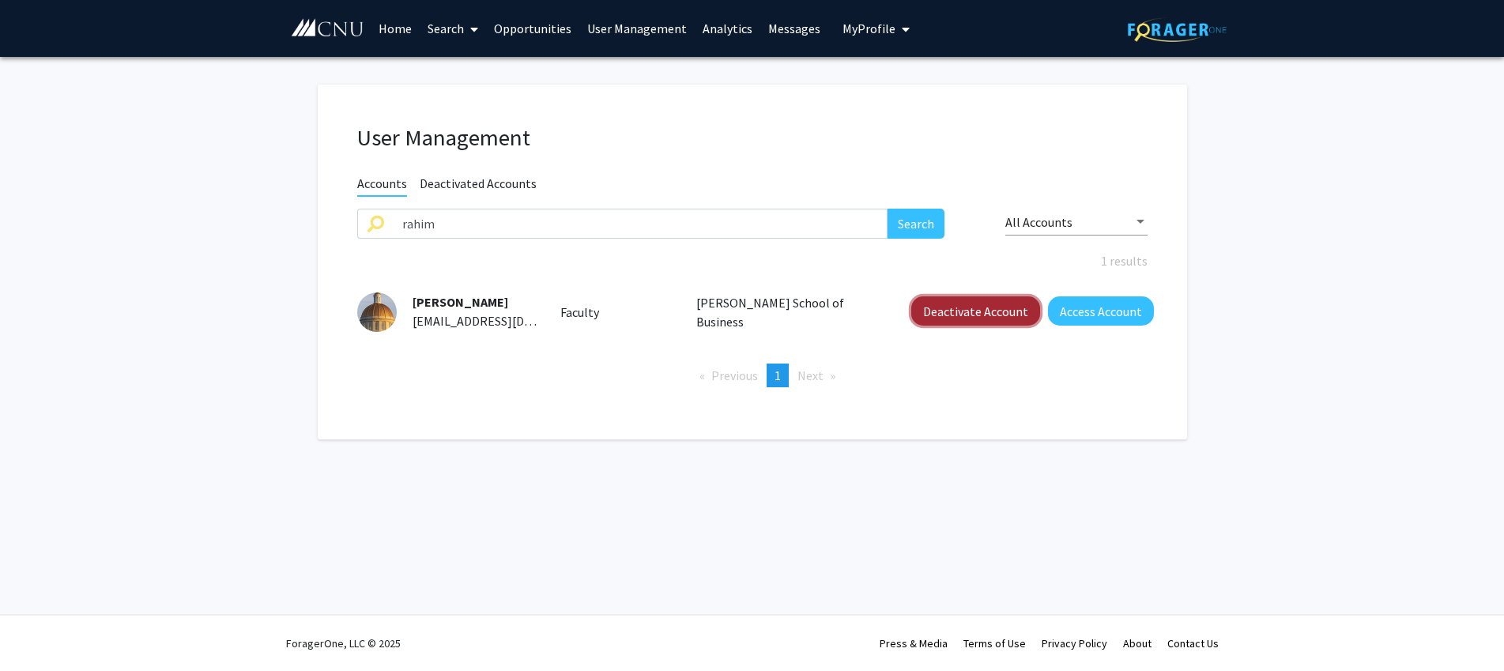
drag, startPoint x: 929, startPoint y: 304, endPoint x: 892, endPoint y: 303, distance: 37.2
click at [928, 304] on button "Deactivate Account" at bounding box center [975, 310] width 129 height 29
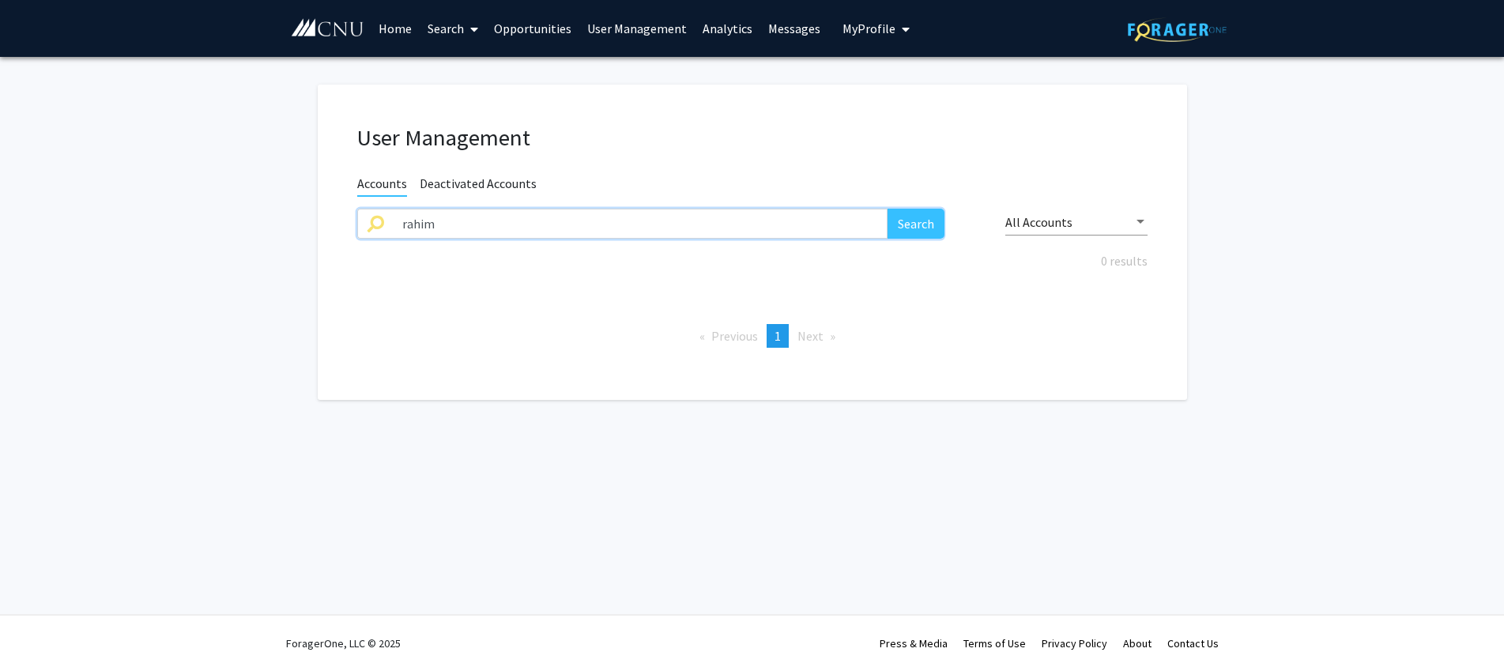
drag, startPoint x: 459, startPoint y: 222, endPoint x: 312, endPoint y: 213, distance: 147.3
click at [393, 213] on input "rahim" at bounding box center [641, 224] width 496 height 30
click at [888, 209] on button "Search" at bounding box center [916, 224] width 57 height 30
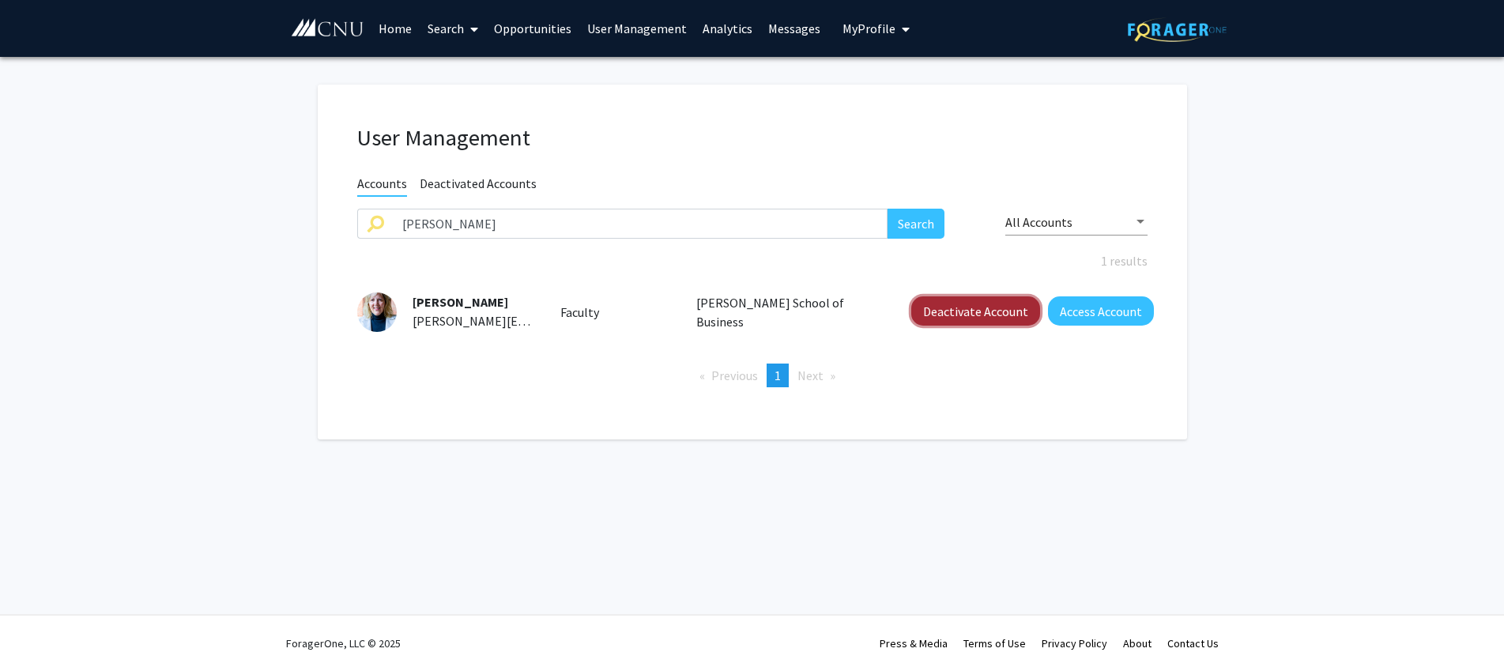
click at [957, 311] on button "Deactivate Account" at bounding box center [975, 310] width 129 height 29
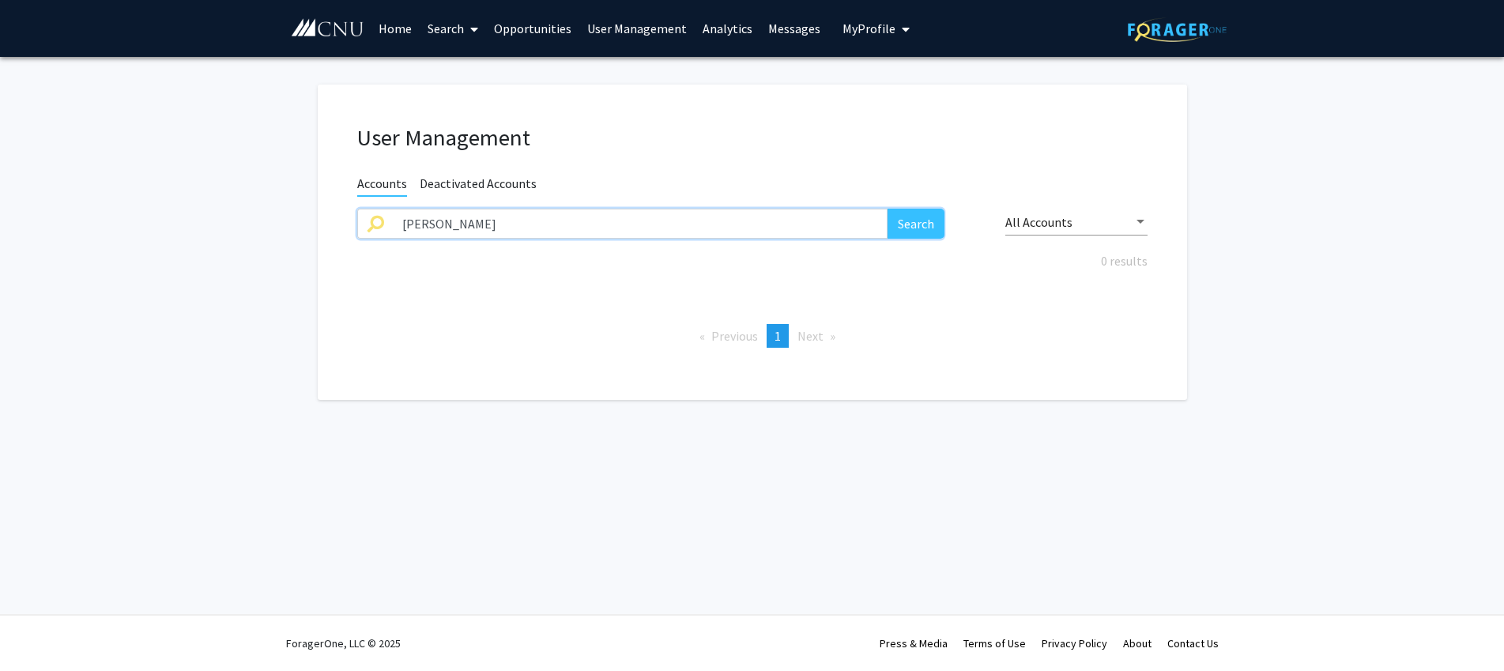
drag, startPoint x: 451, startPoint y: 226, endPoint x: 264, endPoint y: 216, distance: 186.8
click at [393, 216] on input "[PERSON_NAME]" at bounding box center [641, 224] width 496 height 30
click at [888, 209] on button "Search" at bounding box center [916, 224] width 57 height 30
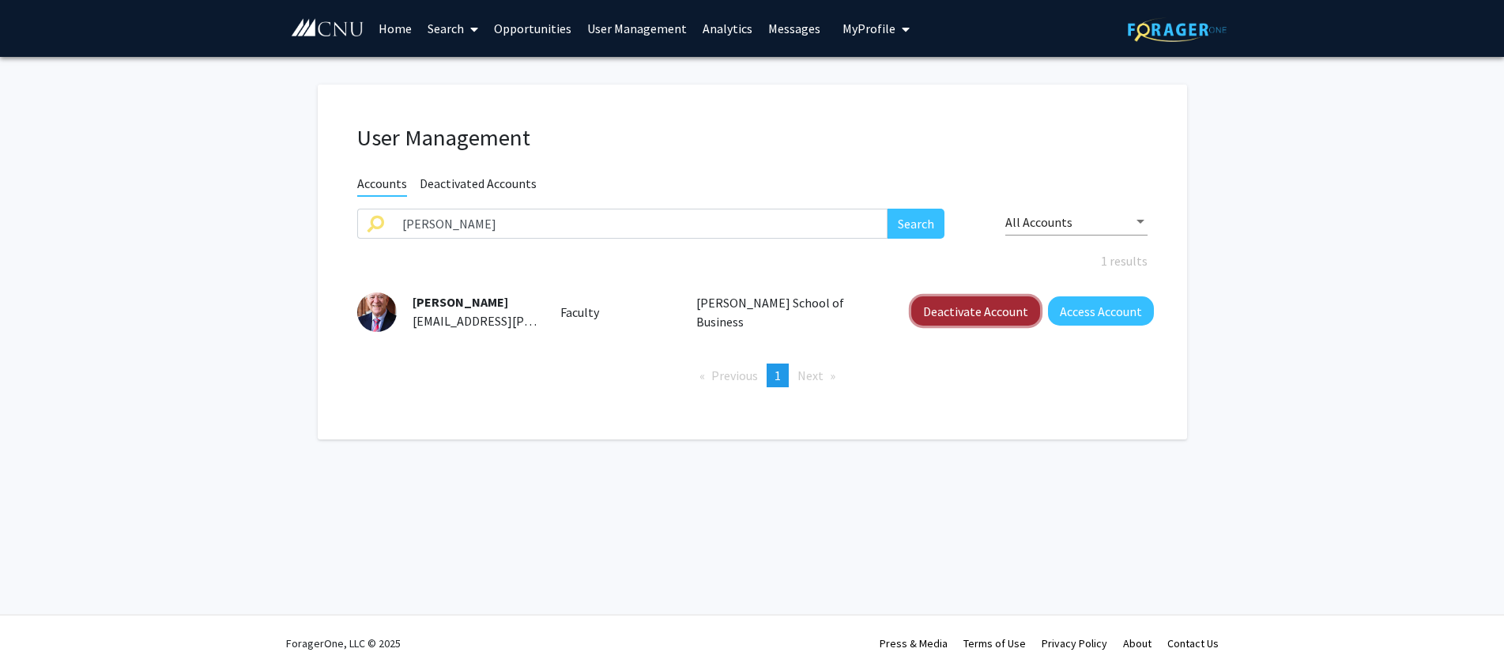
click at [980, 319] on button "Deactivate Account" at bounding box center [975, 310] width 129 height 29
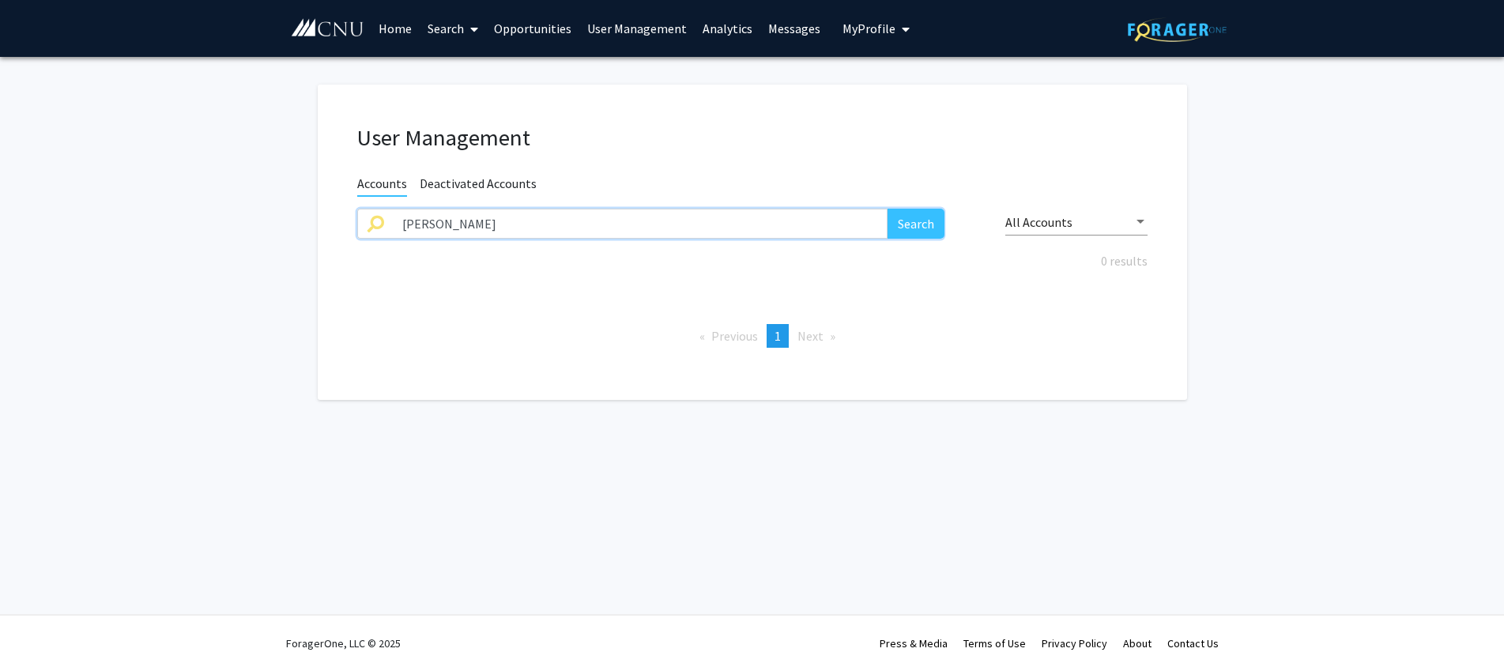
click at [469, 230] on input "[PERSON_NAME]" at bounding box center [641, 224] width 496 height 30
drag, startPoint x: 444, startPoint y: 230, endPoint x: 208, endPoint y: 199, distance: 238.4
click at [393, 209] on input "[PERSON_NAME]" at bounding box center [641, 224] width 496 height 30
click at [888, 209] on button "Search" at bounding box center [916, 224] width 57 height 30
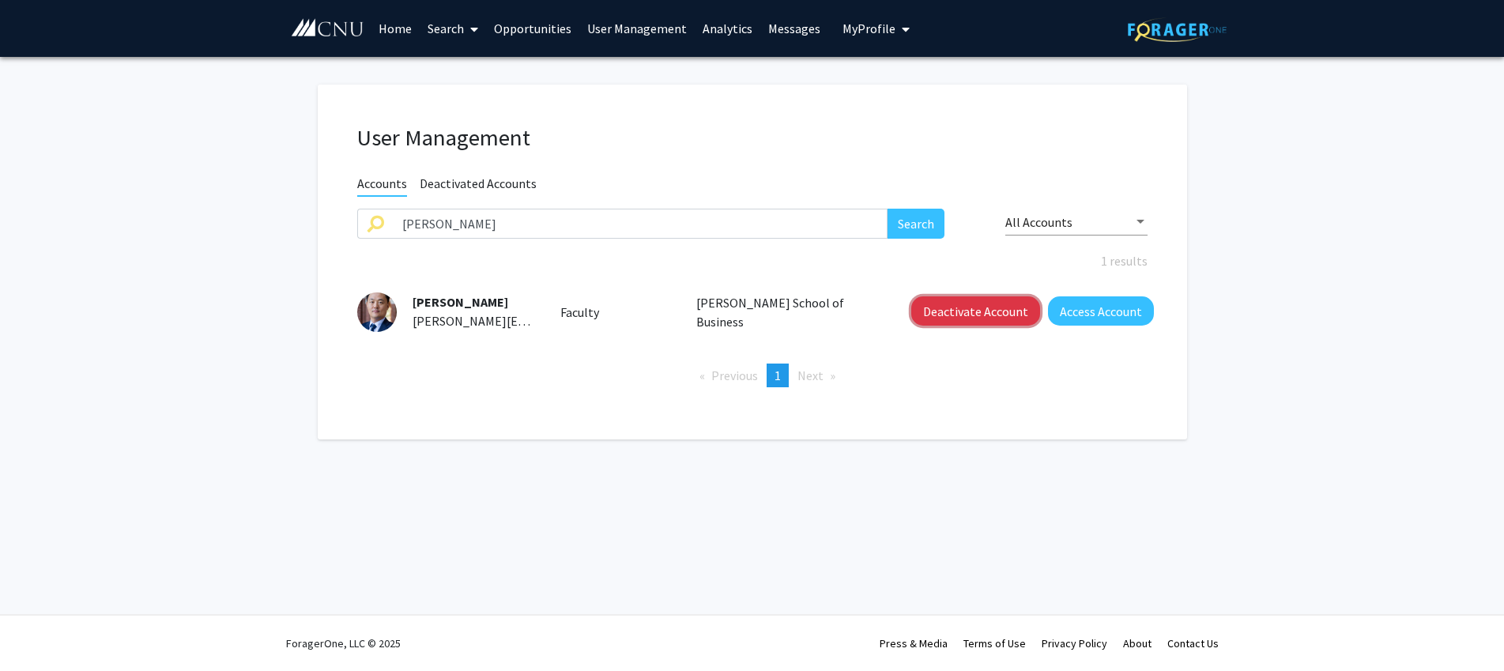
drag, startPoint x: 974, startPoint y: 320, endPoint x: 853, endPoint y: 296, distance: 123.4
click at [973, 320] on button "Deactivate Account" at bounding box center [975, 310] width 129 height 29
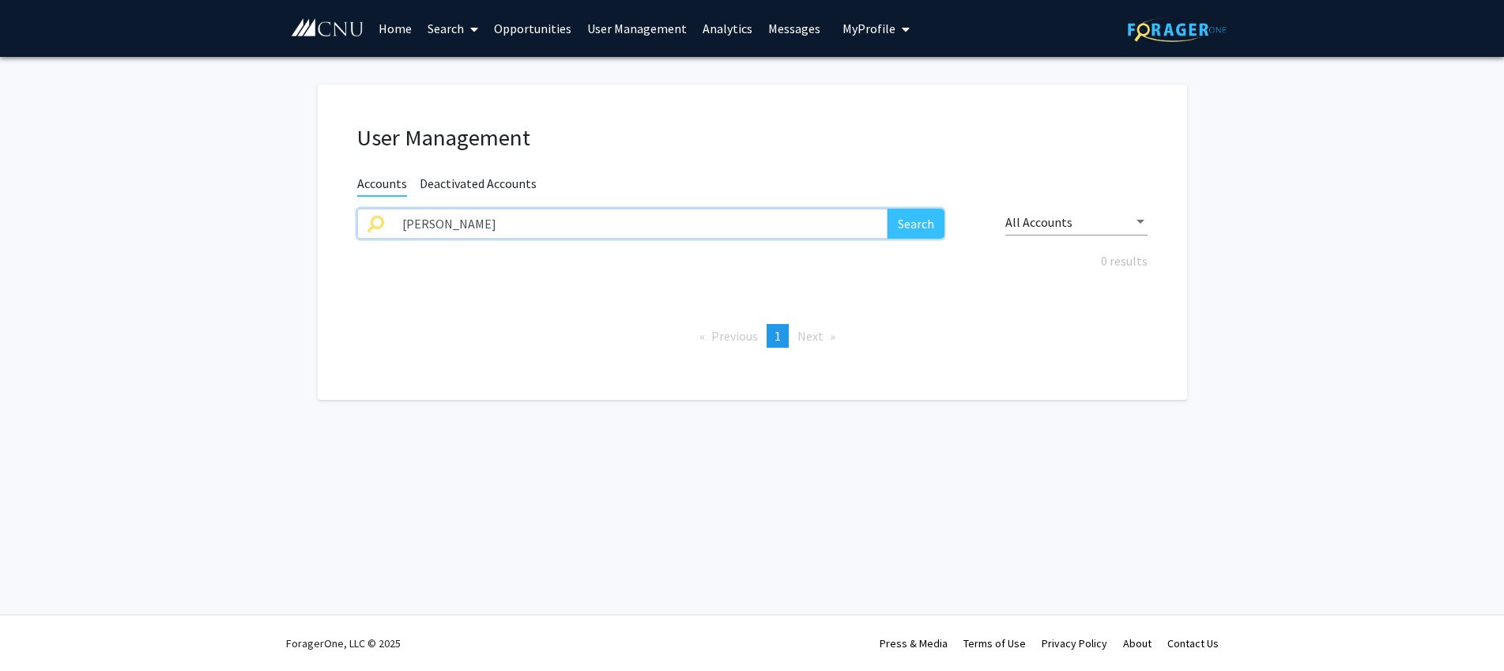
drag, startPoint x: 451, startPoint y: 233, endPoint x: 324, endPoint y: 222, distance: 127.8
click at [393, 222] on input "[PERSON_NAME]" at bounding box center [641, 224] width 496 height 30
click at [888, 209] on button "Search" at bounding box center [916, 224] width 57 height 30
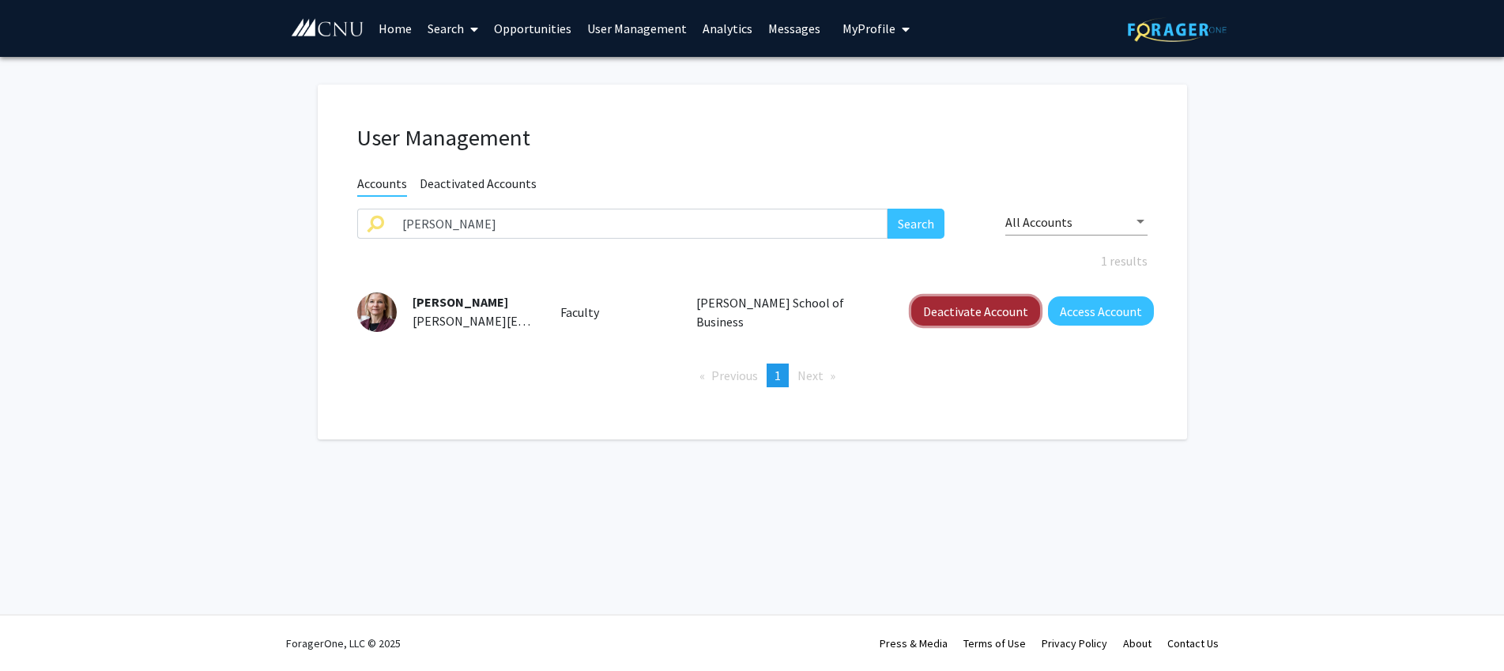
drag, startPoint x: 965, startPoint y: 316, endPoint x: 945, endPoint y: 312, distance: 20.2
click at [965, 316] on button "Deactivate Account" at bounding box center [975, 310] width 129 height 29
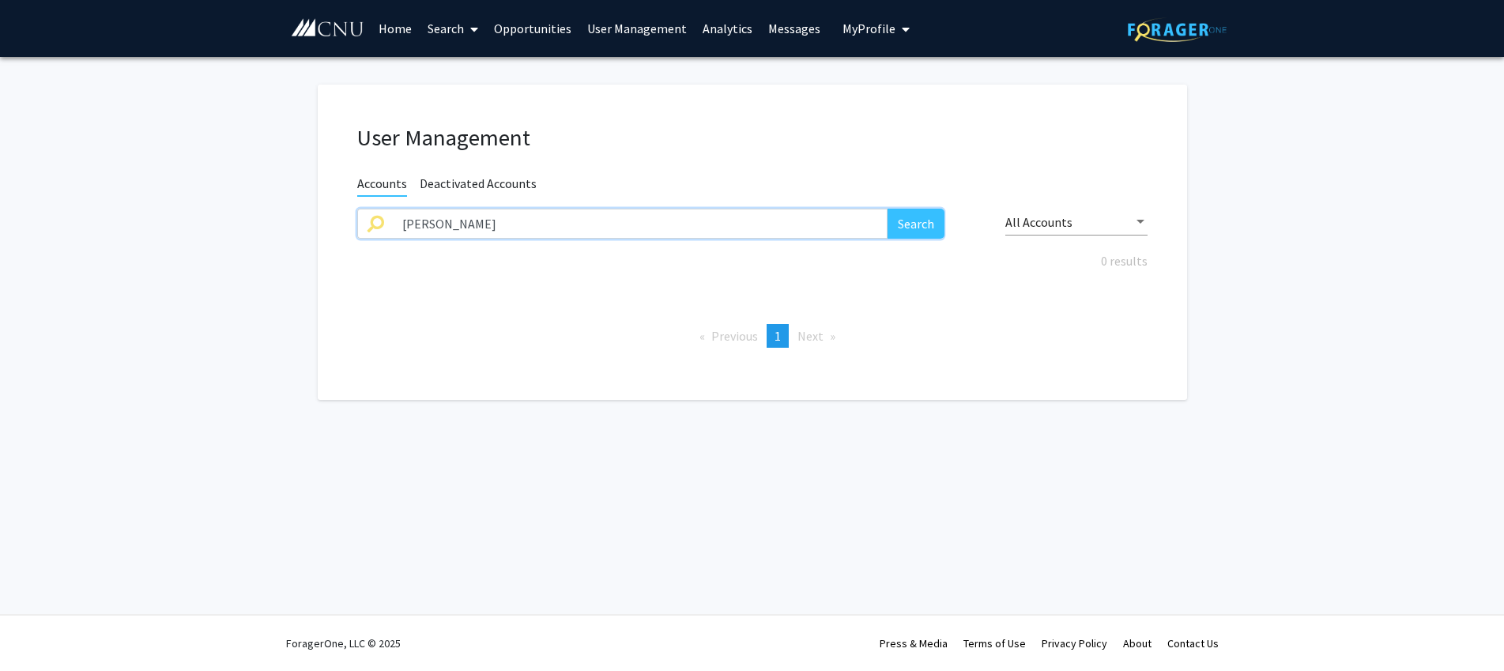
drag, startPoint x: 503, startPoint y: 228, endPoint x: 301, endPoint y: 221, distance: 201.7
click at [393, 221] on input "[PERSON_NAME]" at bounding box center [641, 224] width 496 height 30
click at [888, 209] on button "Search" at bounding box center [916, 224] width 57 height 30
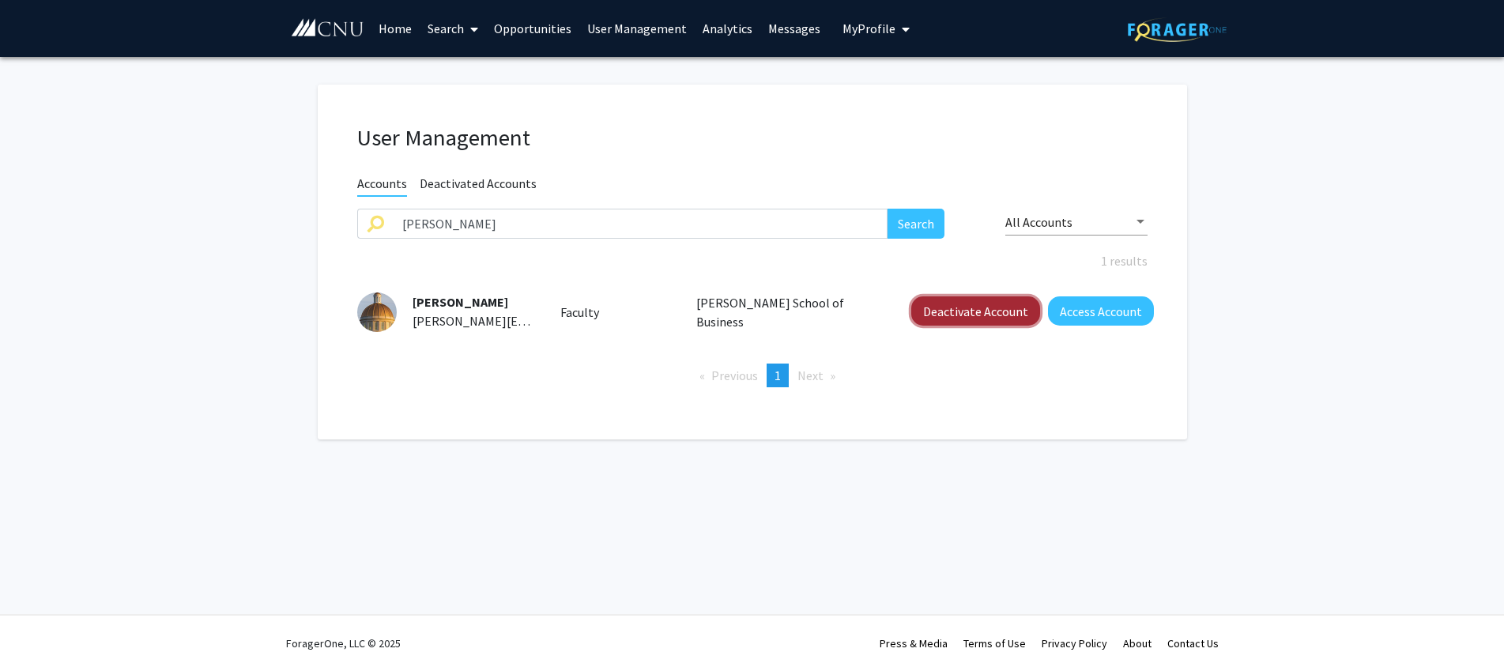
drag, startPoint x: 975, startPoint y: 308, endPoint x: 965, endPoint y: 308, distance: 9.5
click at [974, 308] on button "Deactivate Account" at bounding box center [975, 310] width 129 height 29
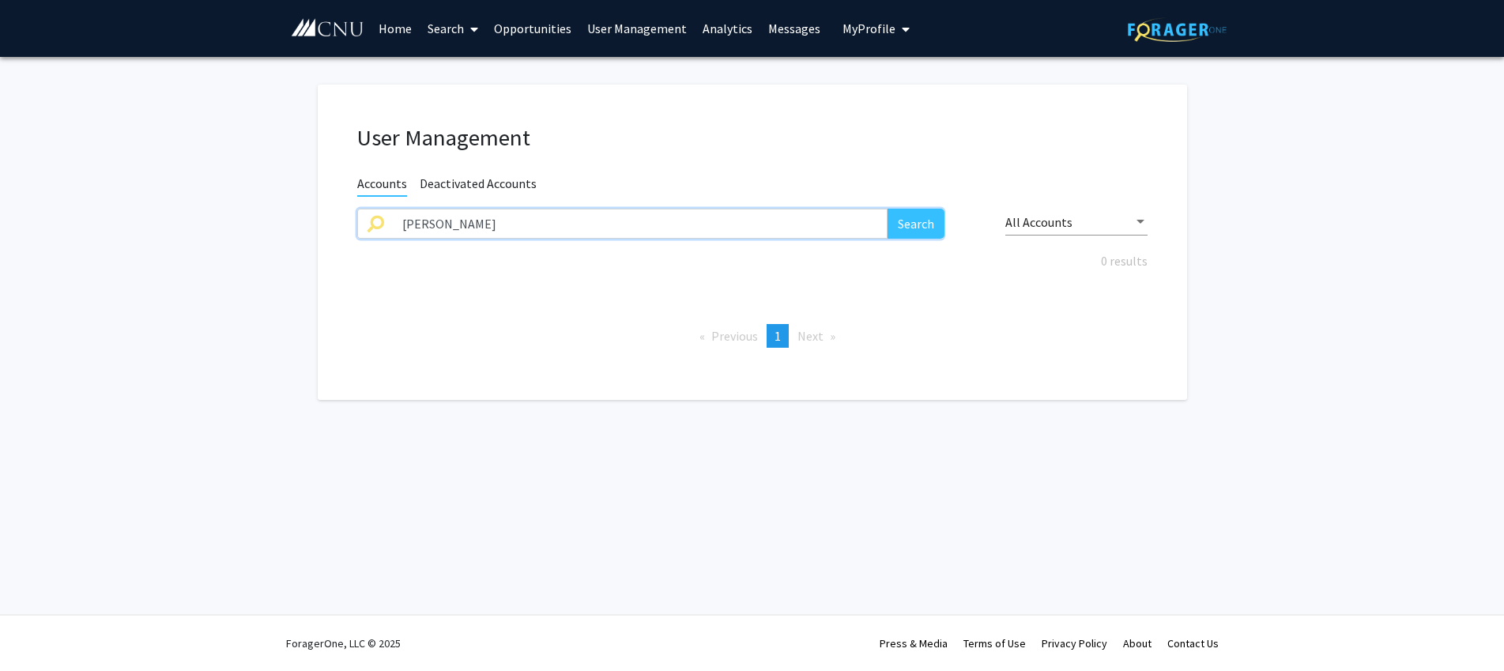
drag, startPoint x: 533, startPoint y: 229, endPoint x: 318, endPoint y: 220, distance: 215.2
click at [393, 220] on input "[PERSON_NAME]" at bounding box center [641, 224] width 496 height 30
click at [888, 209] on button "Search" at bounding box center [916, 224] width 57 height 30
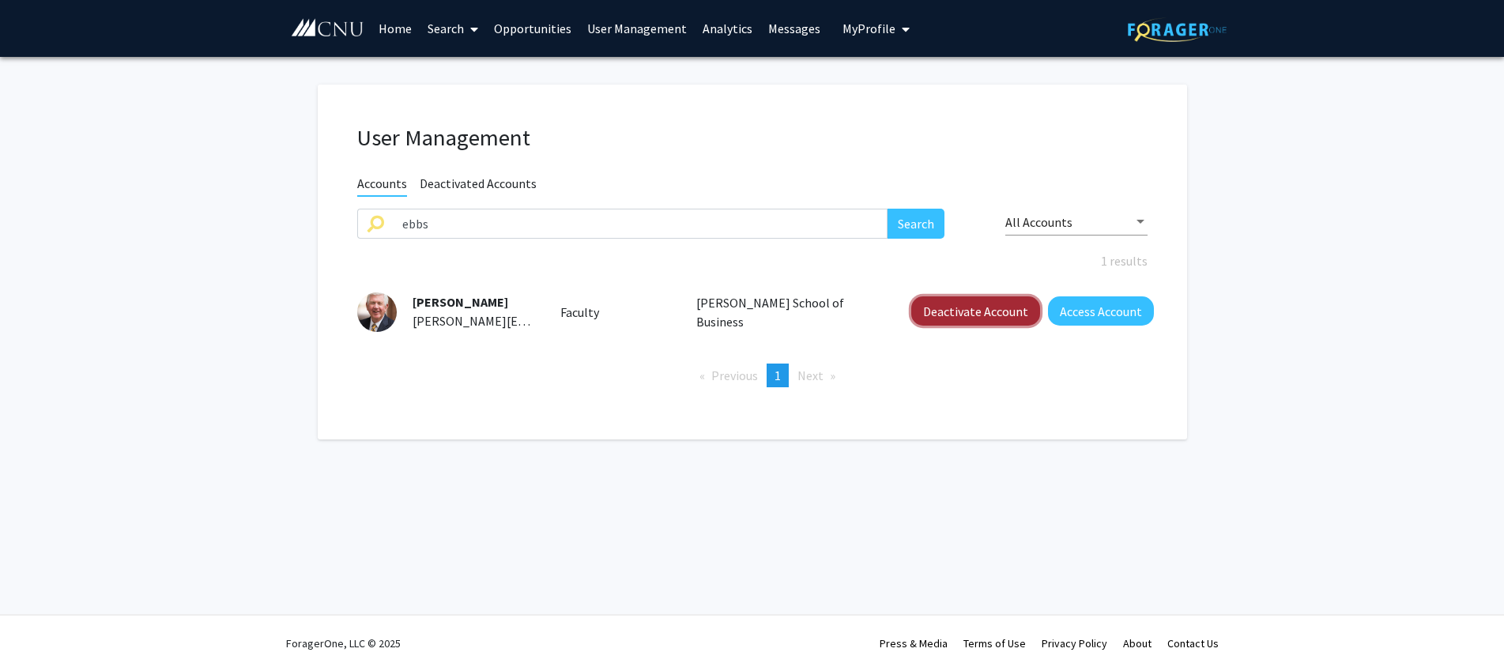
drag, startPoint x: 955, startPoint y: 312, endPoint x: 937, endPoint y: 311, distance: 18.3
click at [951, 312] on button "Deactivate Account" at bounding box center [975, 310] width 129 height 29
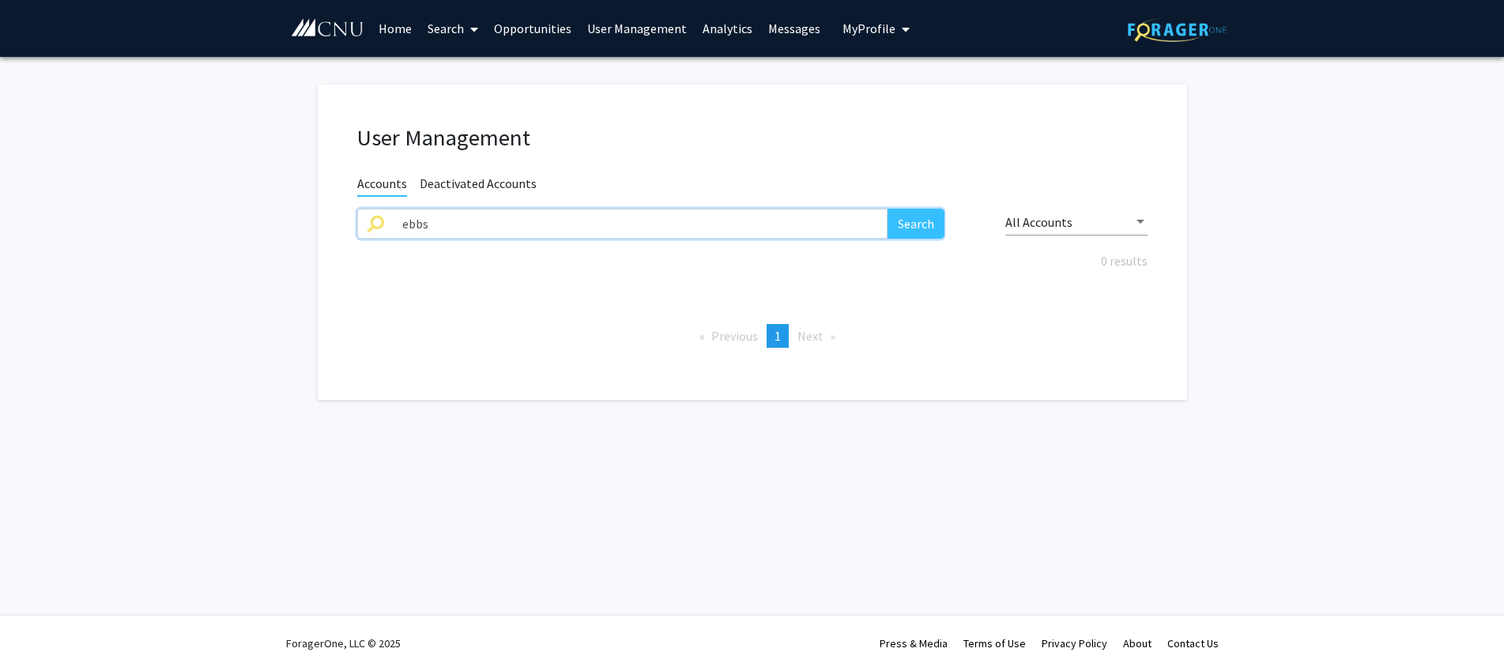
drag, startPoint x: 517, startPoint y: 236, endPoint x: 266, endPoint y: 225, distance: 250.9
click at [393, 225] on input "ebbs" at bounding box center [641, 224] width 496 height 30
click at [888, 209] on button "Search" at bounding box center [916, 224] width 57 height 30
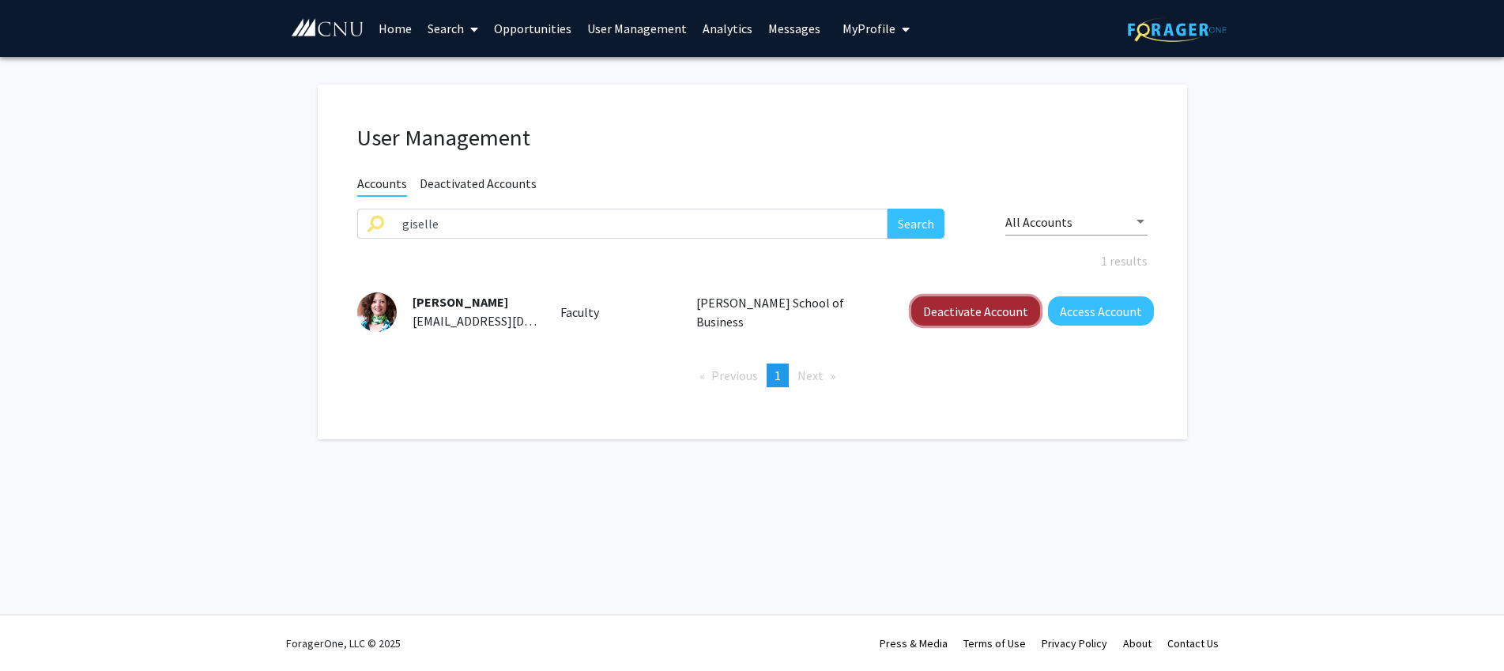
drag, startPoint x: 960, startPoint y: 307, endPoint x: 952, endPoint y: 306, distance: 7.9
click at [960, 307] on button "Deactivate Account" at bounding box center [975, 310] width 129 height 29
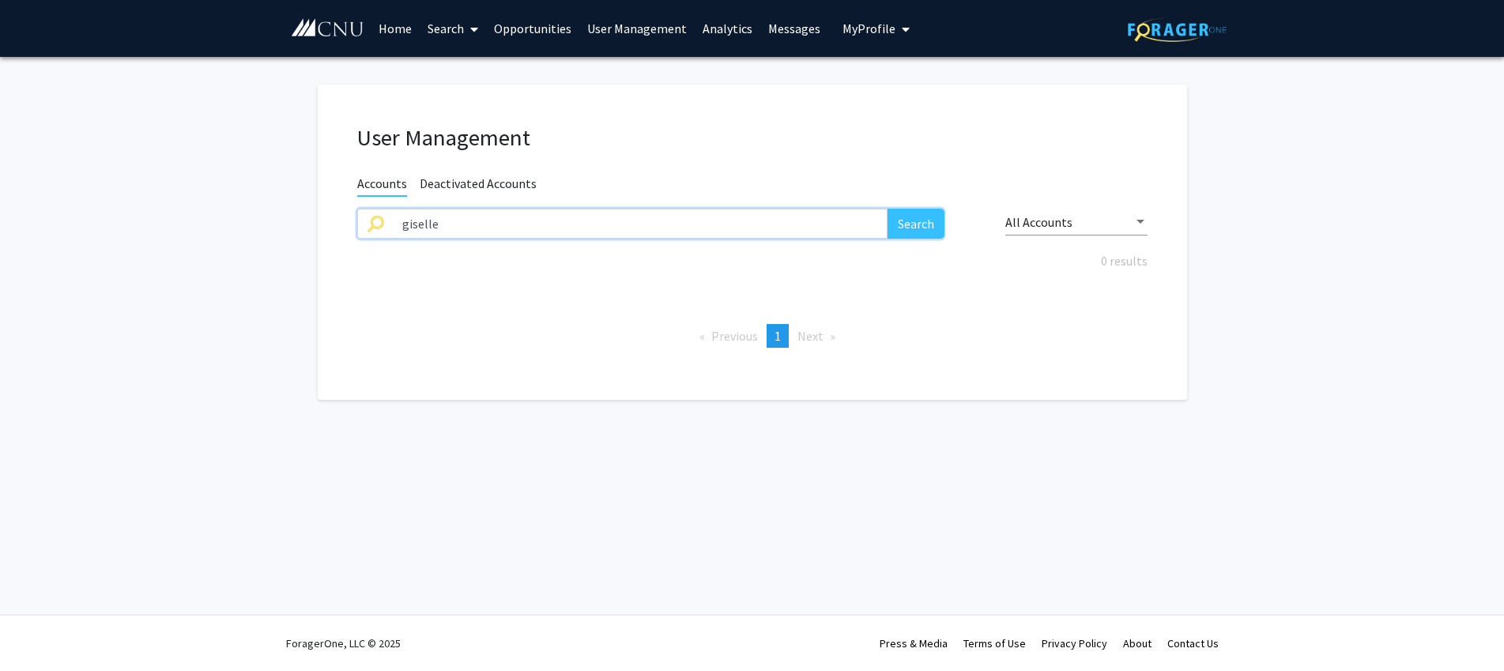
click at [490, 230] on input "giselle" at bounding box center [641, 224] width 496 height 30
drag, startPoint x: 509, startPoint y: 229, endPoint x: 371, endPoint y: 225, distance: 138.4
click at [393, 225] on input "giselle" at bounding box center [641, 224] width 496 height 30
type input "[PERSON_NAME]"
click at [888, 209] on button "Search" at bounding box center [916, 224] width 57 height 30
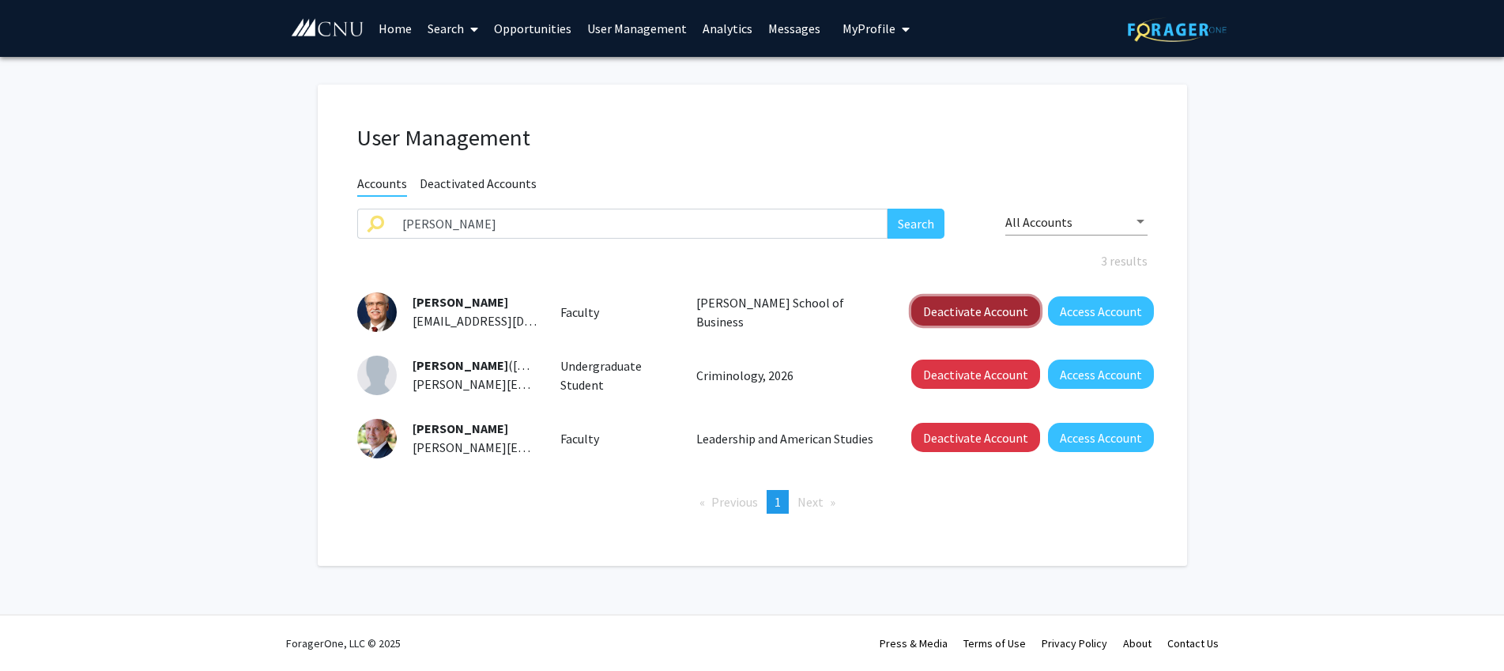
drag, startPoint x: 963, startPoint y: 313, endPoint x: 953, endPoint y: 313, distance: 9.5
click at [962, 313] on button "Deactivate Account" at bounding box center [975, 310] width 129 height 29
